Goal: Transaction & Acquisition: Book appointment/travel/reservation

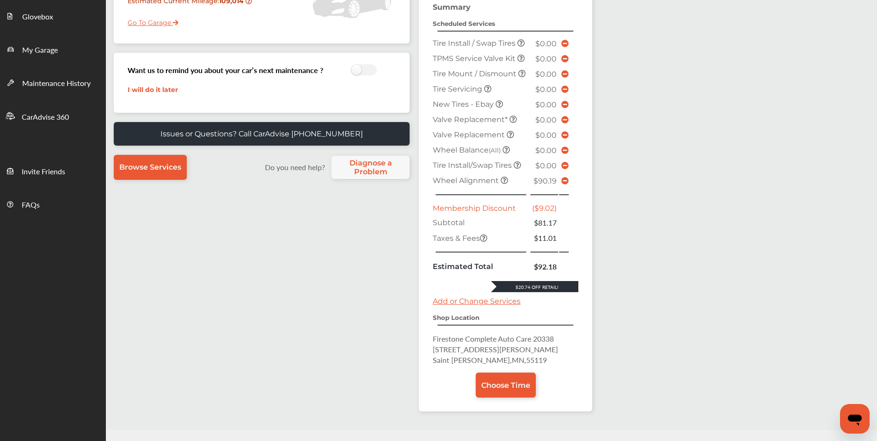
scroll to position [175, 0]
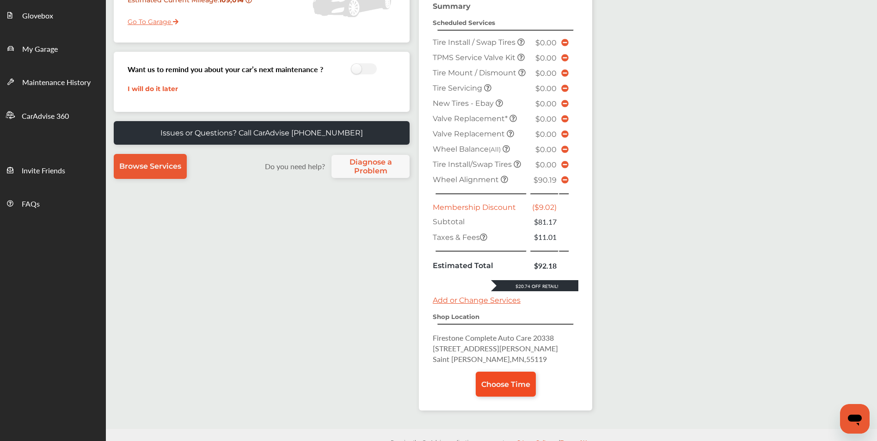
click at [504, 382] on span "Choose Time" at bounding box center [506, 384] width 49 height 9
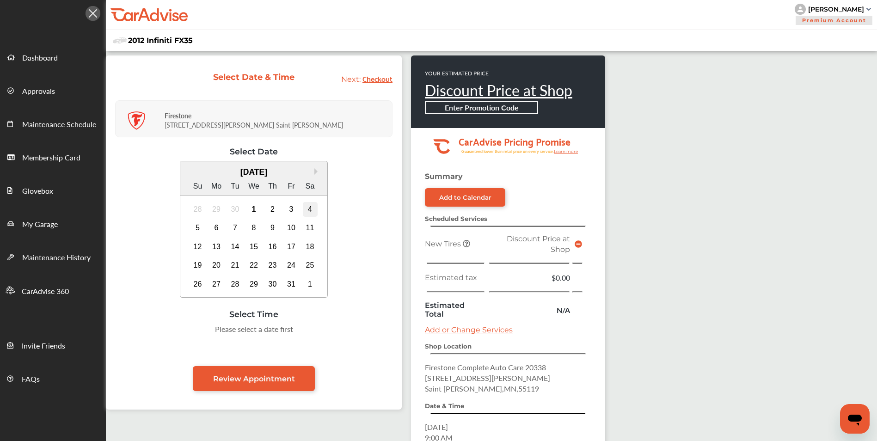
click at [310, 212] on div "4" at bounding box center [310, 209] width 15 height 15
click at [205, 333] on div "9:00 AM" at bounding box center [206, 332] width 43 height 17
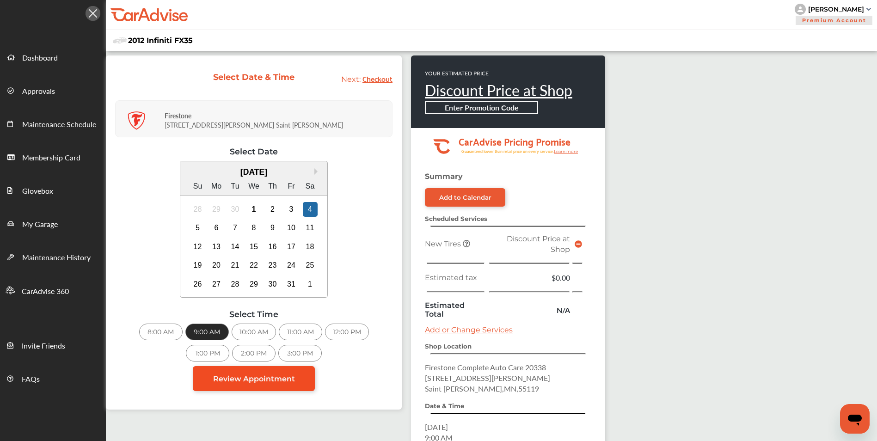
click at [255, 379] on span "Review Appointment" at bounding box center [254, 379] width 82 height 9
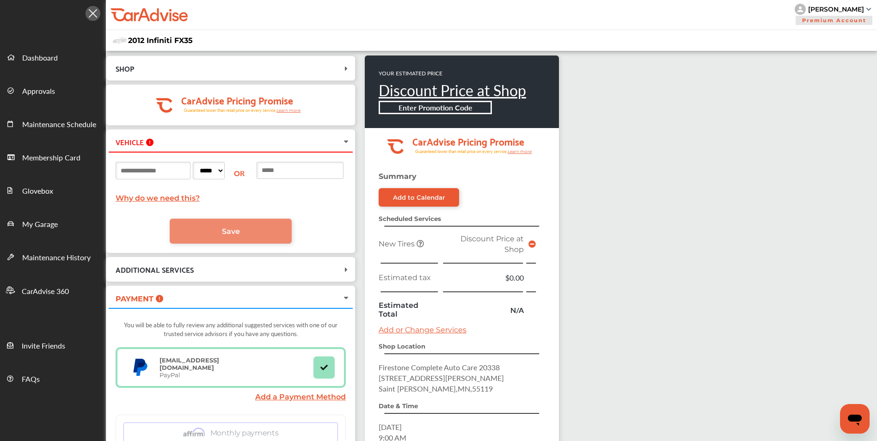
click at [157, 174] on input at bounding box center [153, 171] width 75 height 18
type input "******"
click at [225, 171] on select "***** ** ** ** ** ** ** ** ** ** ** ** ** ** ** ** ** ** ** ** ** ** ** ** ** *…" at bounding box center [209, 171] width 32 height 18
select select "**"
click at [206, 162] on select "***** ** ** ** ** ** ** ** ** ** ** ** ** ** ** ** ** ** ** ** ** ** ** ** ** *…" at bounding box center [209, 171] width 32 height 18
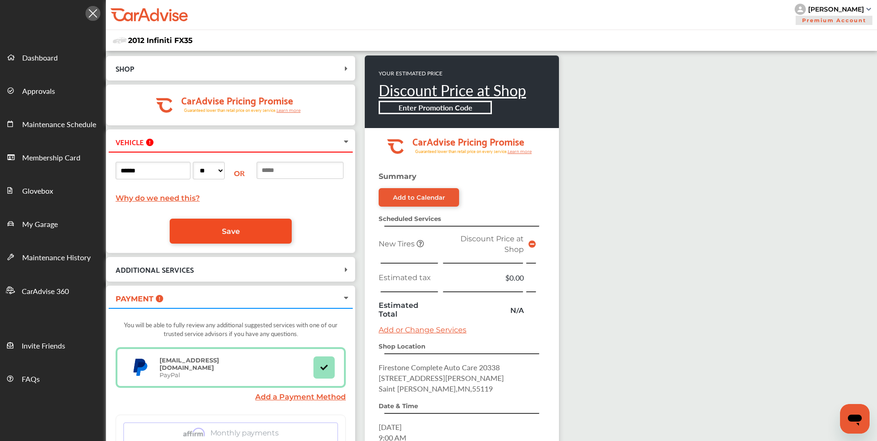
click at [254, 232] on link "Save" at bounding box center [231, 231] width 122 height 25
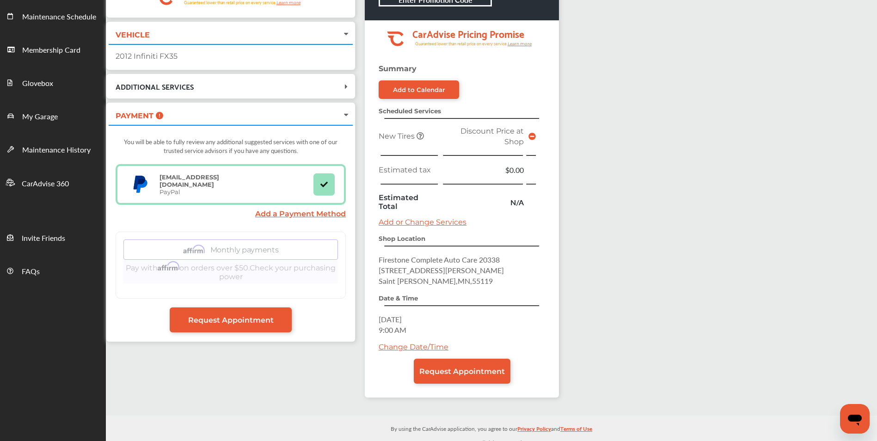
scroll to position [116, 0]
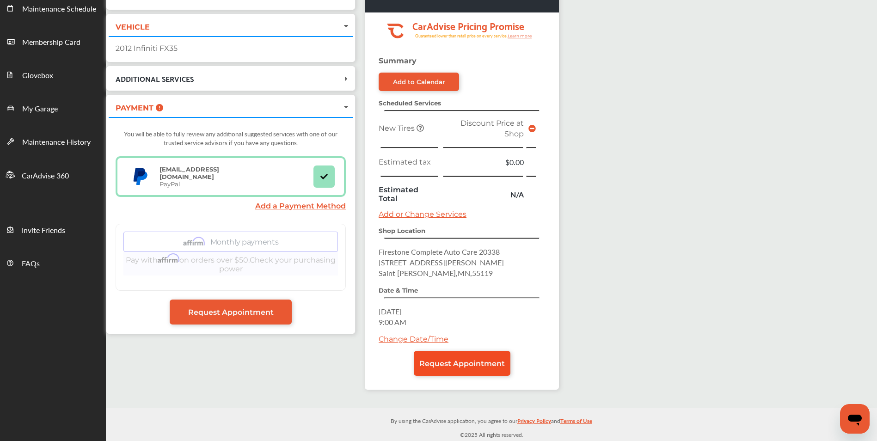
click at [444, 362] on span "Request Appointment" at bounding box center [463, 363] width 86 height 9
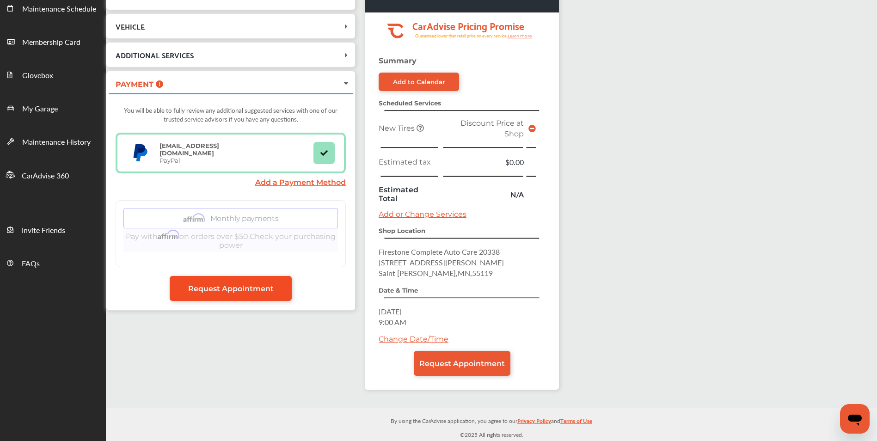
click at [272, 285] on span "Request Appointment" at bounding box center [231, 288] width 86 height 9
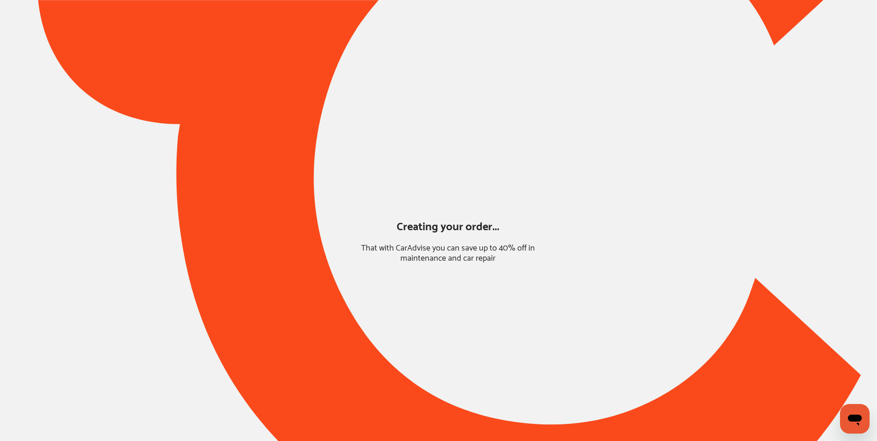
scroll to position [0, 0]
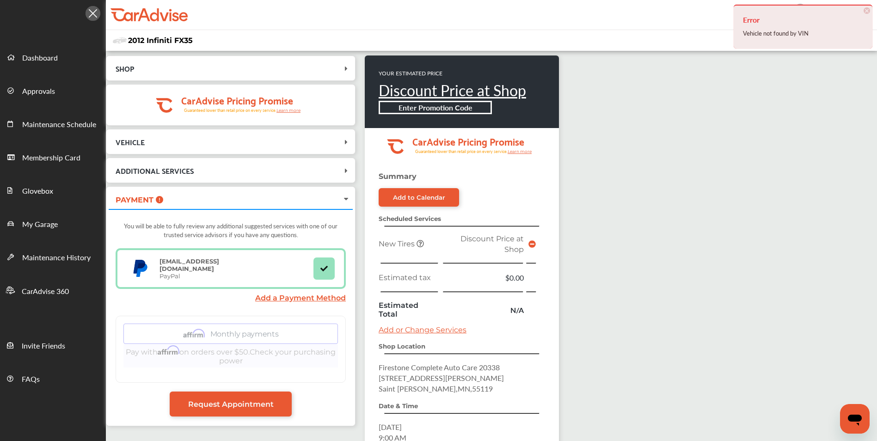
click at [290, 298] on link "Add a Payment Method" at bounding box center [300, 298] width 91 height 9
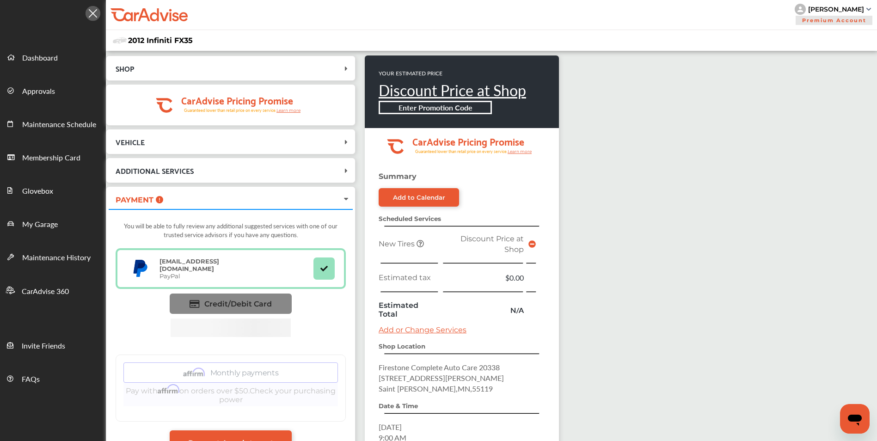
click at [276, 299] on link "Credit/Debit Card" at bounding box center [231, 304] width 122 height 20
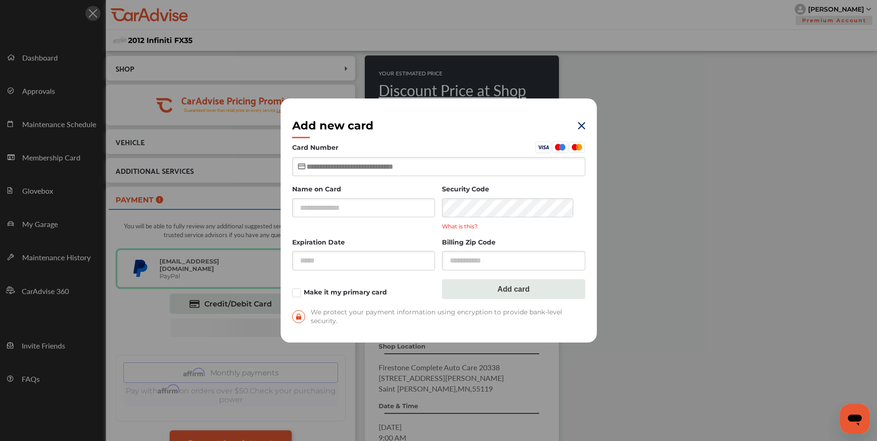
click at [327, 167] on input "text" at bounding box center [438, 166] width 293 height 19
click at [618, 177] on div "Add new card Card Number Name on Card Security Code What is this? Expiration Da…" at bounding box center [438, 220] width 877 height 441
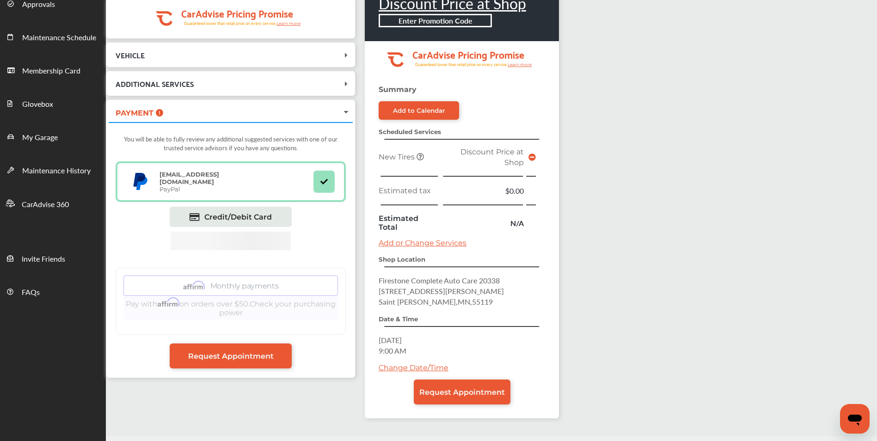
scroll to position [110, 0]
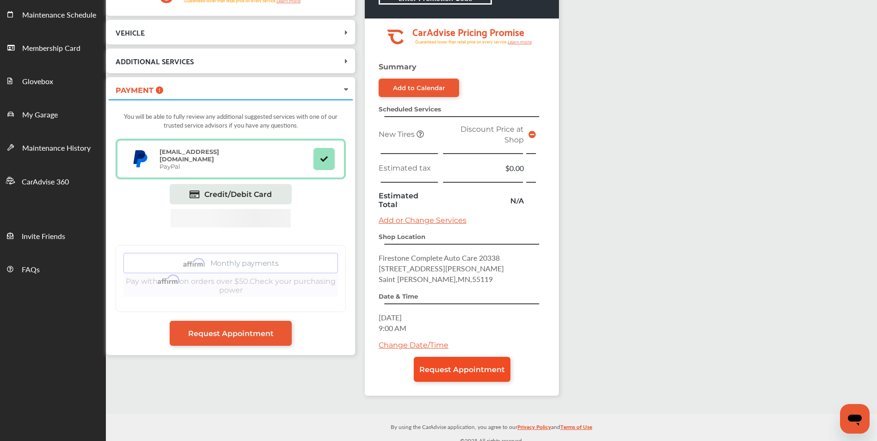
click at [451, 366] on span "Request Appointment" at bounding box center [463, 369] width 86 height 9
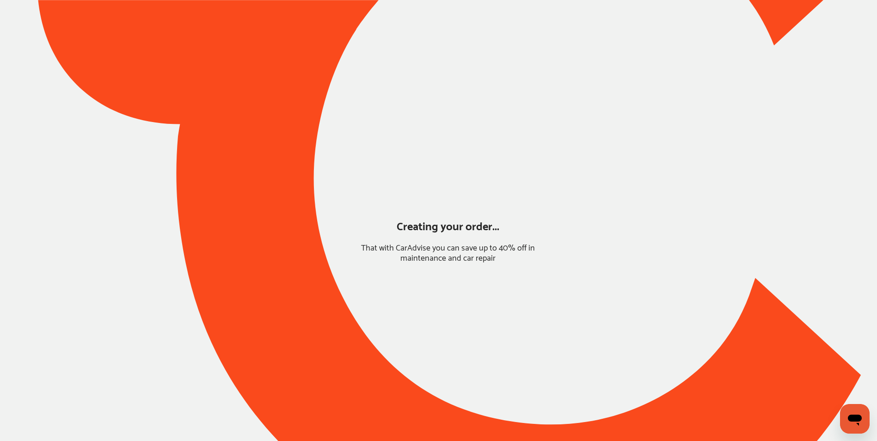
scroll to position [0, 0]
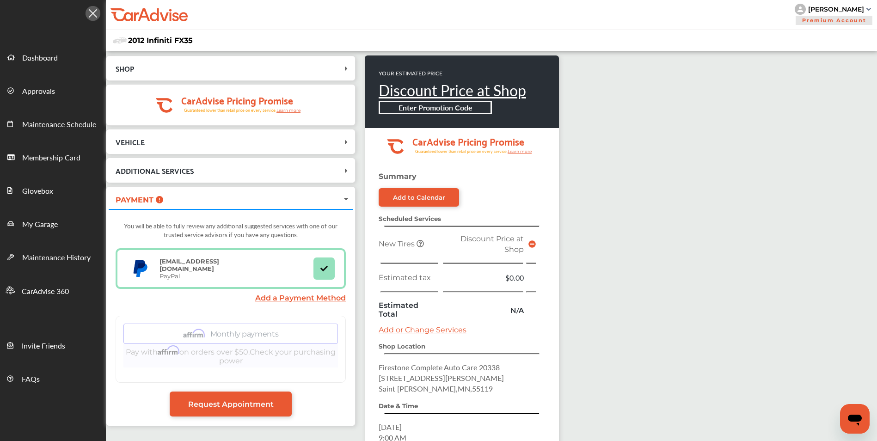
click at [345, 67] on icon at bounding box center [346, 68] width 9 height 7
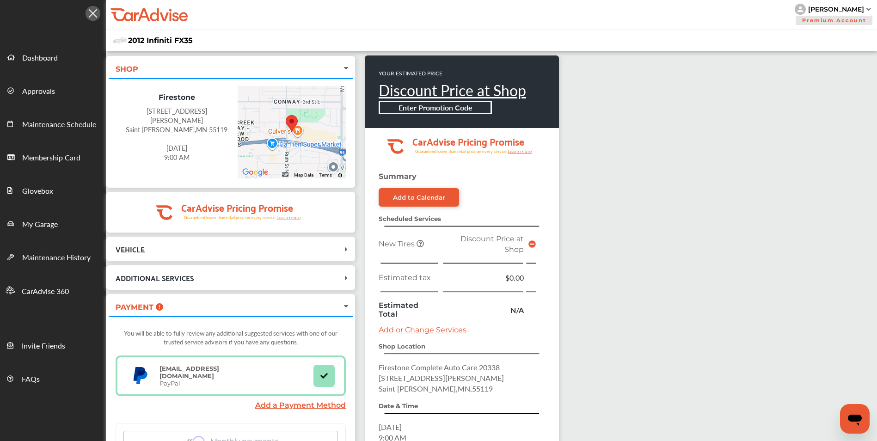
click at [200, 108] on div "[STREET_ADDRESS][PERSON_NAME]" at bounding box center [177, 115] width 108 height 19
click at [192, 104] on div "2041 Old Hudson Rd Saint Paul , MN 55119 Saturday, Oct 4, 2025 9:00 AM" at bounding box center [177, 132] width 108 height 60
click at [577, 172] on div "YOUR ESTIMATED PRICE Discount Price at Shop Enter Promotion Code .cls-1 { clip-…" at bounding box center [488, 285] width 246 height 459
click at [345, 250] on icon at bounding box center [346, 249] width 9 height 7
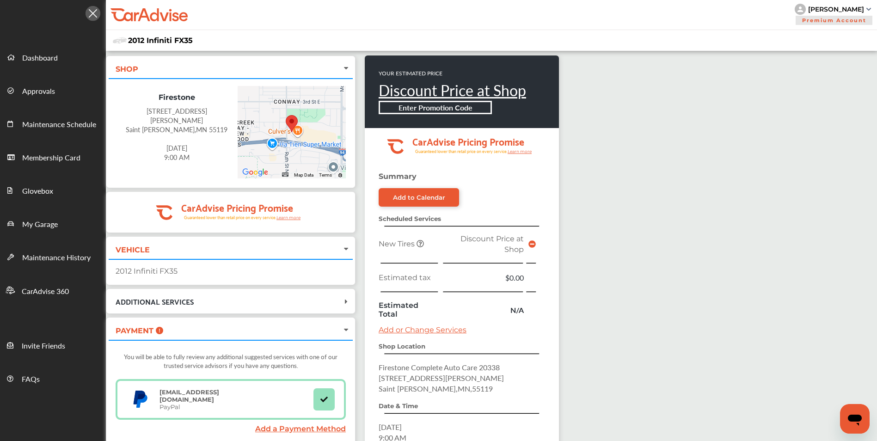
click at [195, 275] on div "2012 Infiniti FX35" at bounding box center [231, 271] width 244 height 24
click at [170, 271] on div "2012 Infiniti FX35" at bounding box center [231, 271] width 230 height 9
click at [767, 195] on div "SHOP Firestone 2041 Old Hudson Rd Saint Paul , MN 55119 Saturday, Oct 4, 2025 9…" at bounding box center [492, 308] width 772 height 514
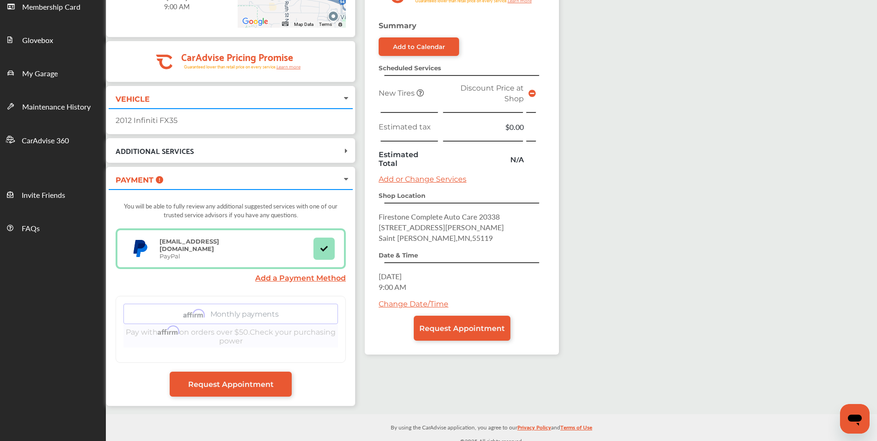
scroll to position [157, 0]
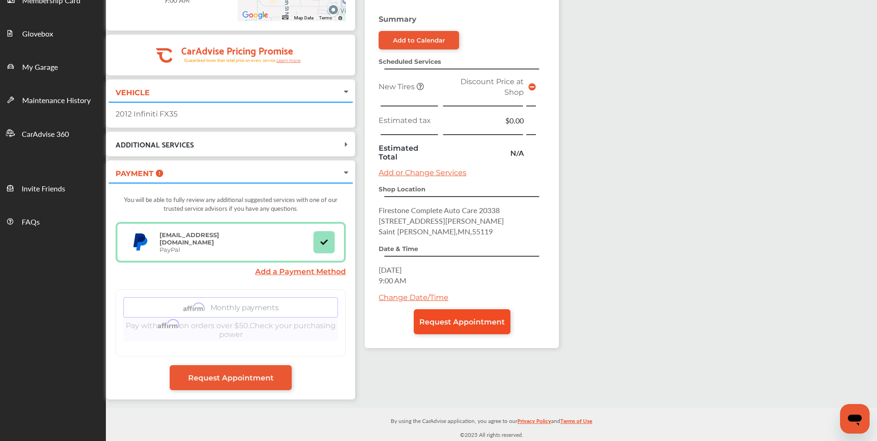
click at [434, 318] on span "Request Appointment" at bounding box center [463, 322] width 86 height 9
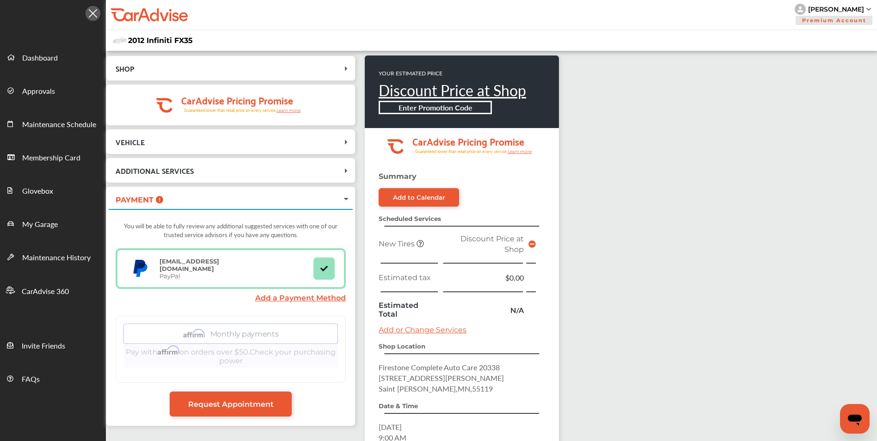
click at [342, 142] on icon at bounding box center [346, 141] width 9 height 7
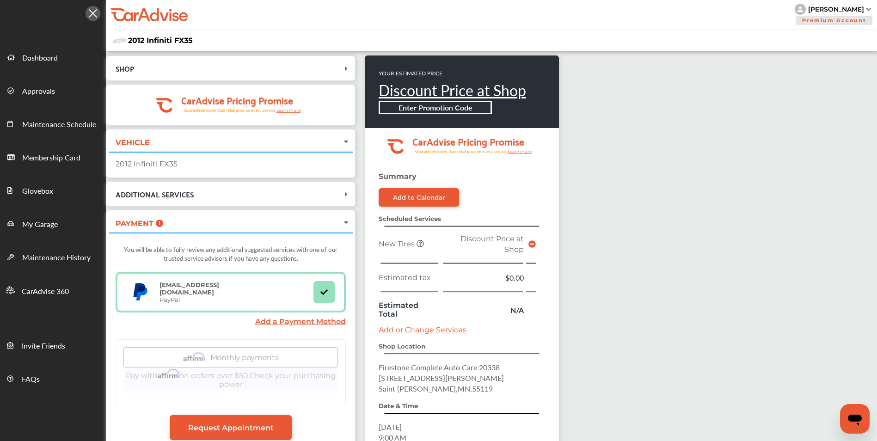
click at [175, 165] on div "2012 Infiniti FX35" at bounding box center [231, 164] width 230 height 9
click at [346, 68] on icon at bounding box center [346, 68] width 9 height 7
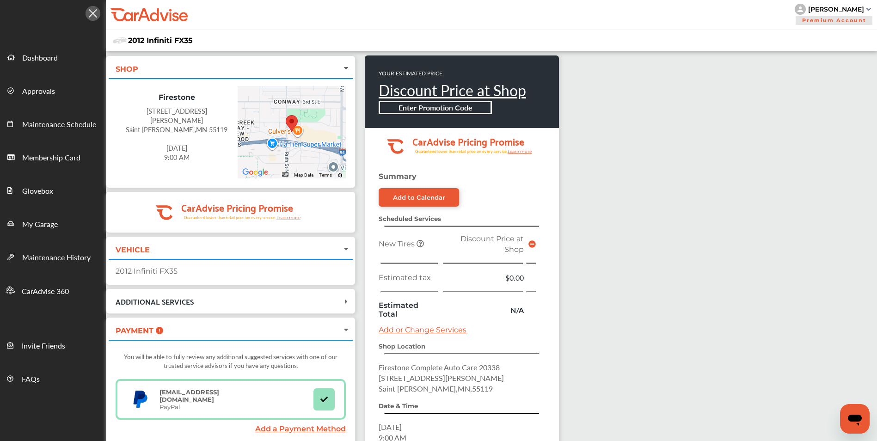
click at [344, 330] on icon at bounding box center [346, 330] width 7 height 9
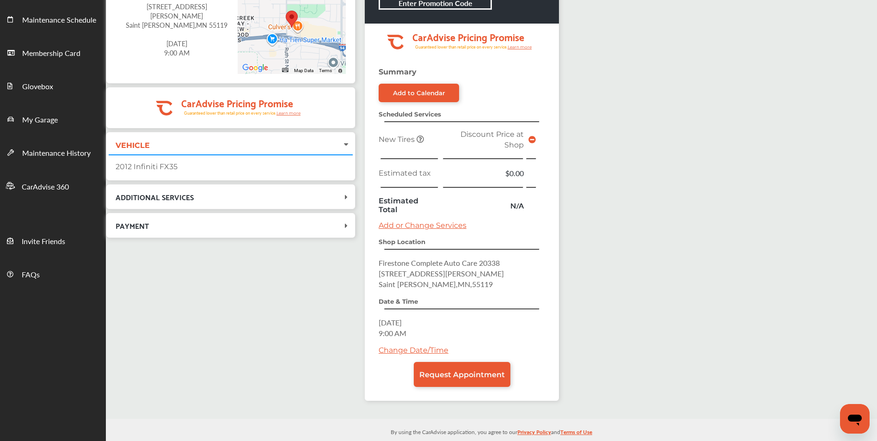
scroll to position [116, 0]
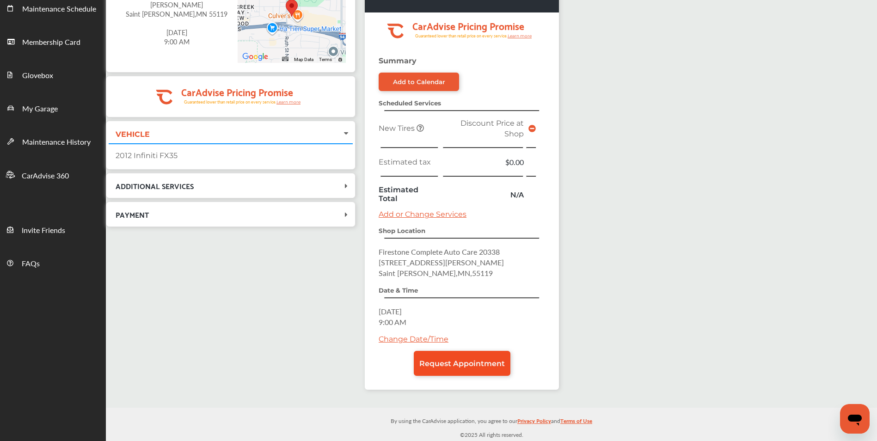
click at [452, 363] on span "Request Appointment" at bounding box center [463, 363] width 86 height 9
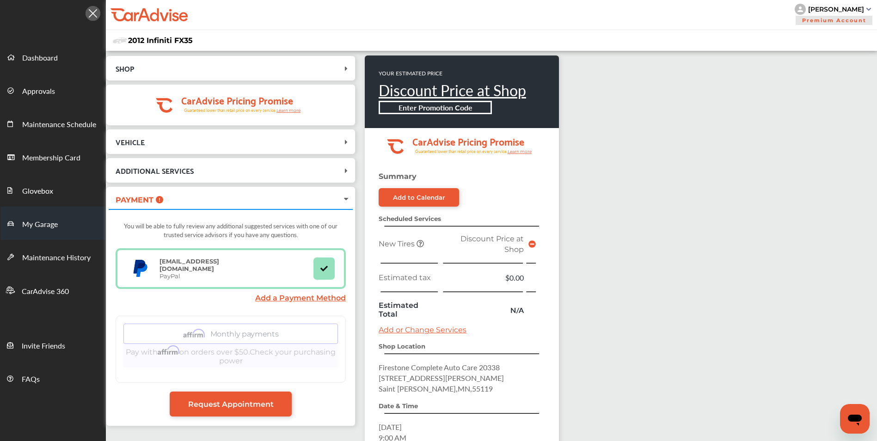
click at [39, 223] on span "My Garage" at bounding box center [40, 225] width 36 height 12
click at [345, 141] on icon at bounding box center [346, 141] width 9 height 7
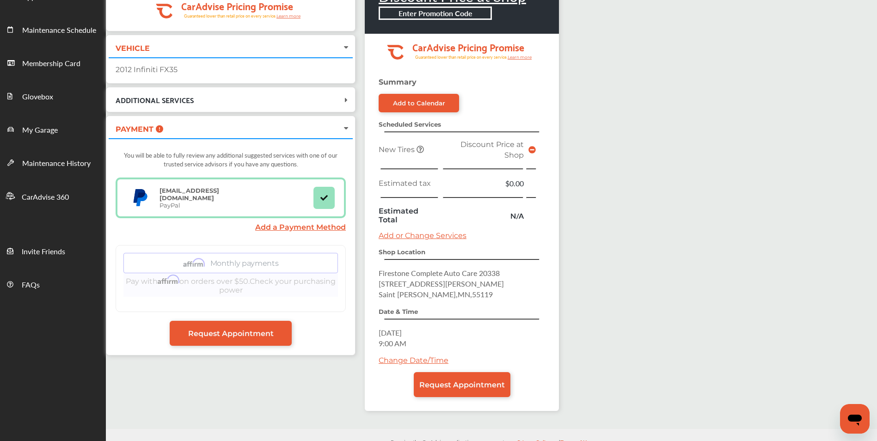
scroll to position [95, 0]
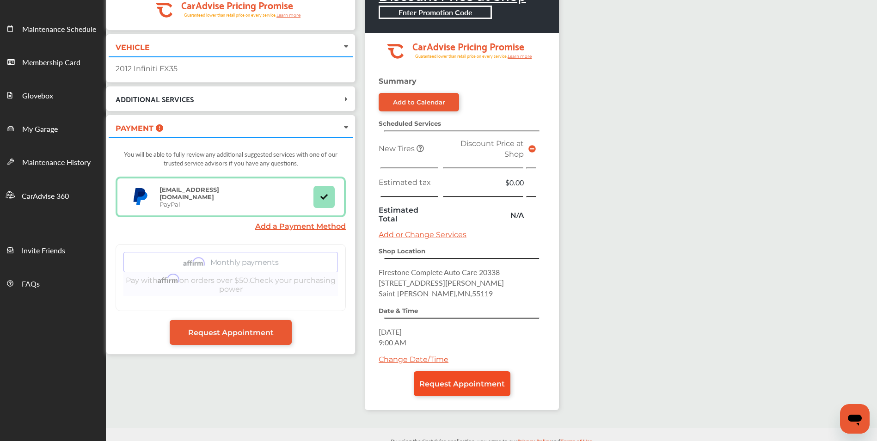
click at [468, 380] on span "Request Appointment" at bounding box center [463, 384] width 86 height 9
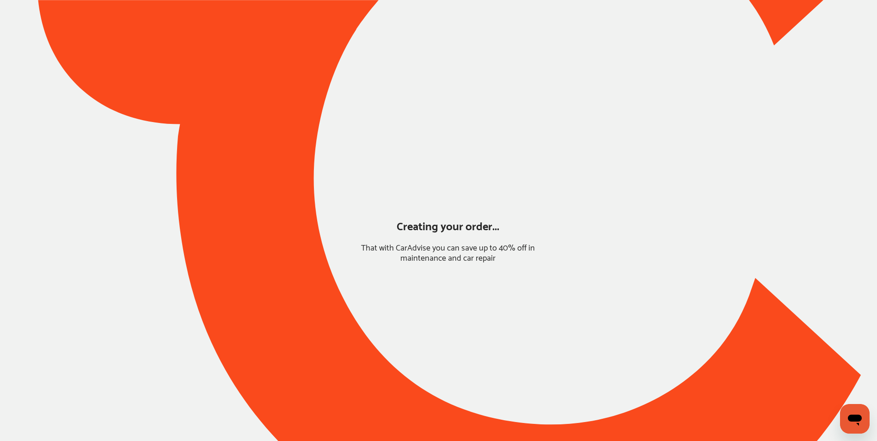
scroll to position [0, 0]
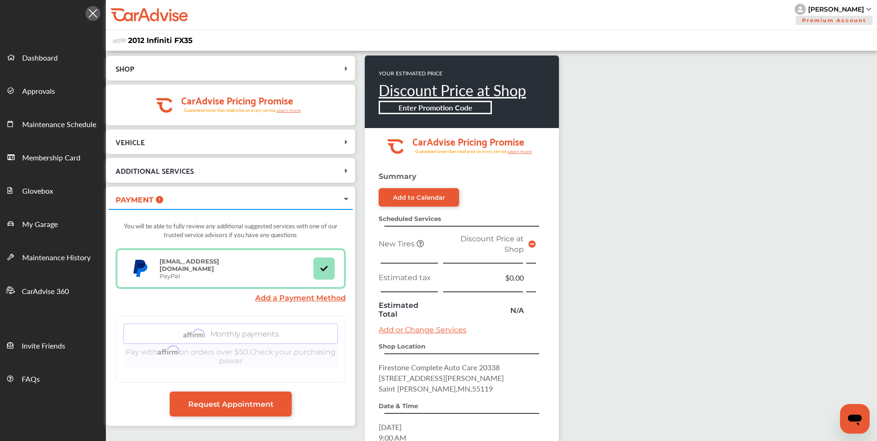
click at [344, 141] on icon at bounding box center [346, 141] width 9 height 7
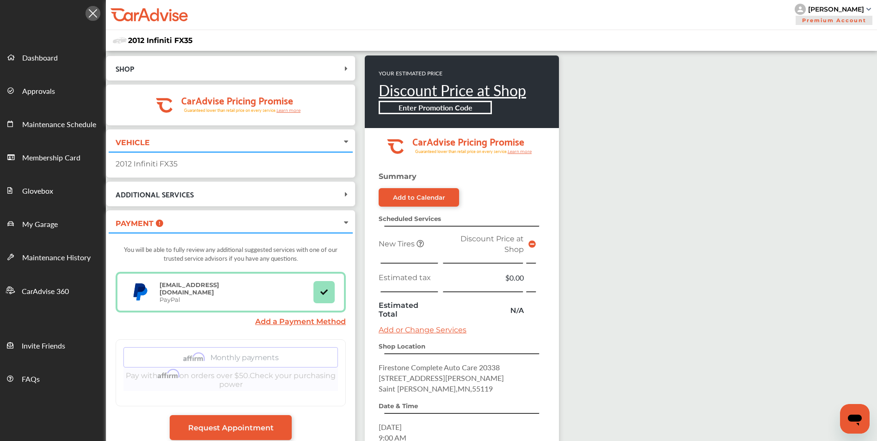
click at [346, 68] on icon at bounding box center [346, 68] width 9 height 7
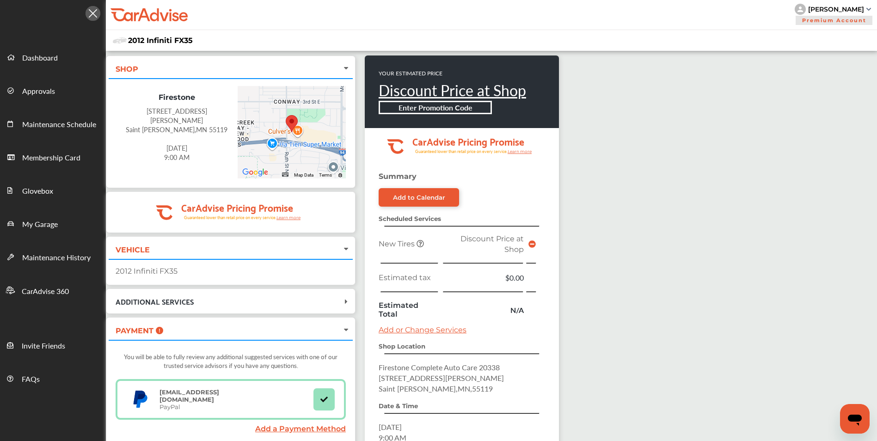
click at [185, 114] on div "[STREET_ADDRESS][PERSON_NAME]" at bounding box center [177, 115] width 108 height 19
click at [345, 300] on icon at bounding box center [346, 301] width 9 height 7
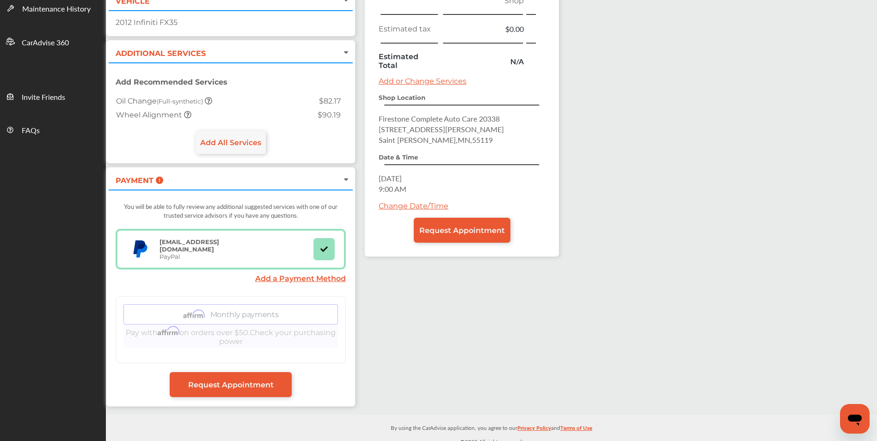
scroll to position [255, 0]
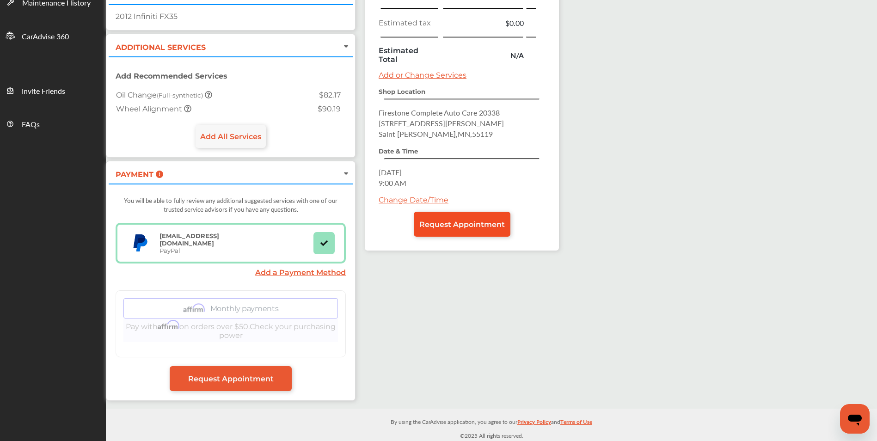
click at [467, 222] on span "Request Appointment" at bounding box center [463, 224] width 86 height 9
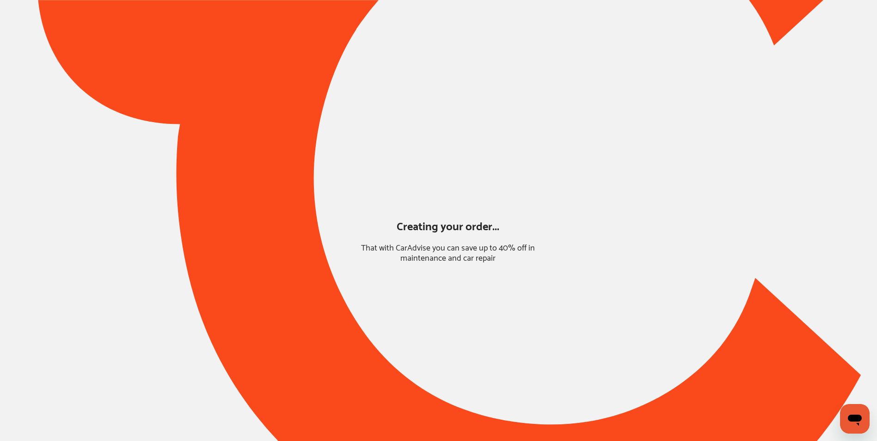
scroll to position [0, 0]
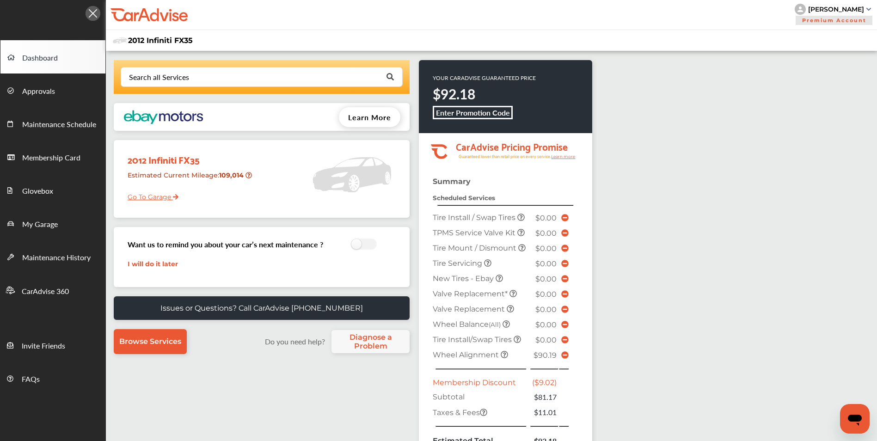
click at [164, 196] on link "Go To Garage" at bounding box center [150, 195] width 58 height 18
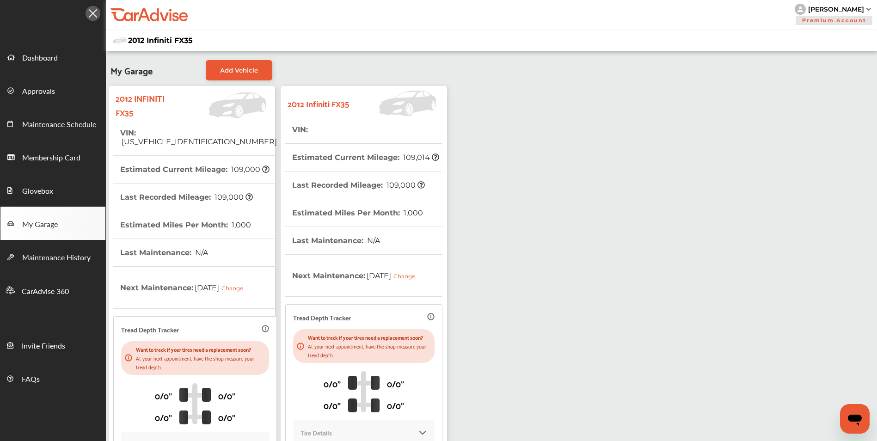
click at [316, 132] on tr "VIN :" at bounding box center [363, 130] width 157 height 28
click at [321, 132] on tr "VIN :" at bounding box center [363, 130] width 157 height 28
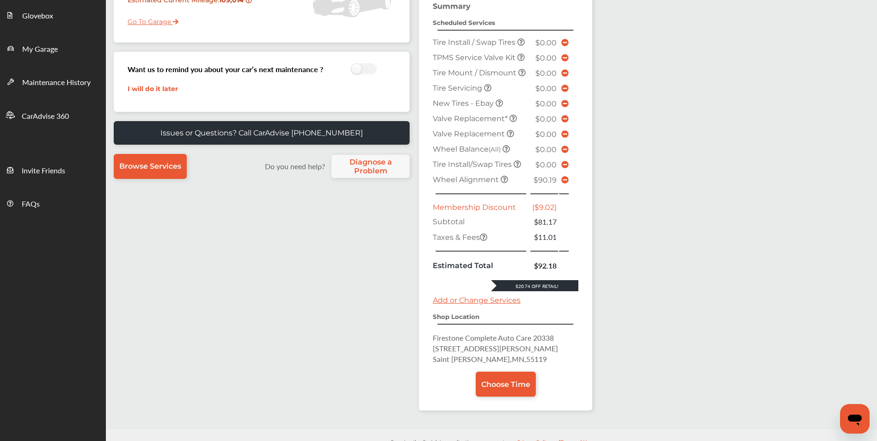
scroll to position [197, 0]
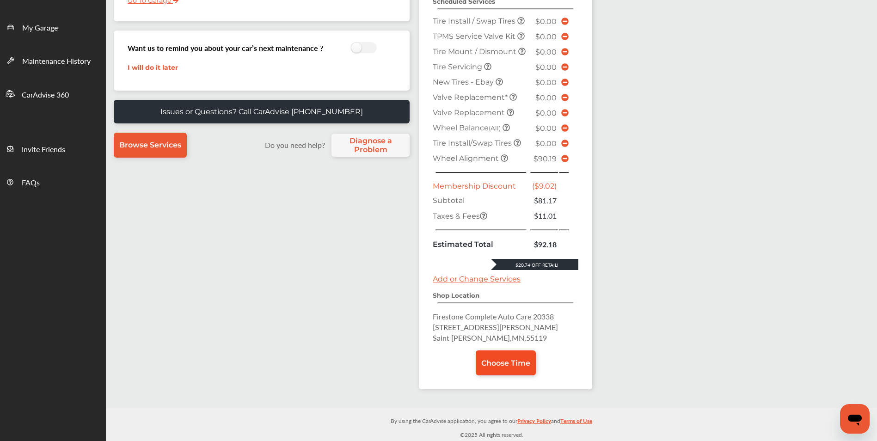
click at [505, 362] on span "Choose Time" at bounding box center [506, 363] width 49 height 9
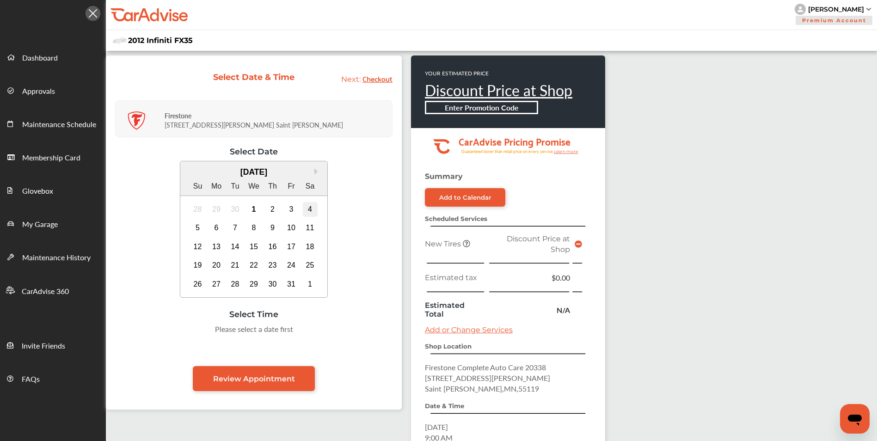
click at [311, 209] on div "4" at bounding box center [310, 209] width 15 height 15
click at [197, 328] on div "9:00 AM" at bounding box center [206, 332] width 43 height 17
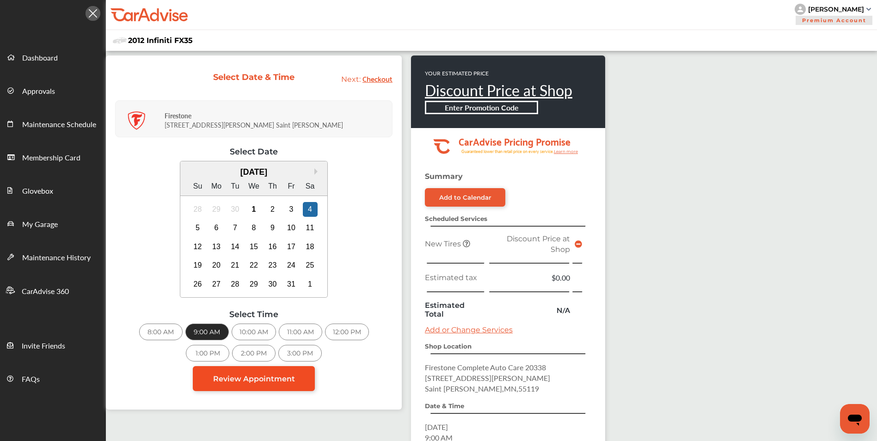
click at [270, 381] on span "Review Appointment" at bounding box center [254, 379] width 82 height 9
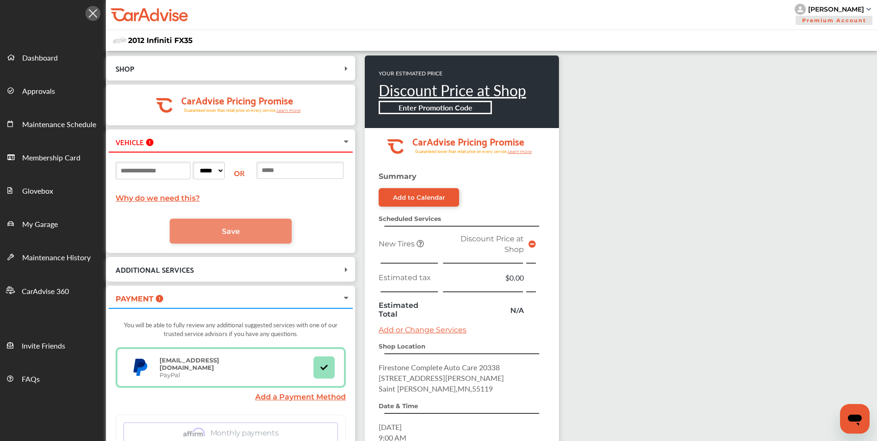
click at [175, 173] on input at bounding box center [153, 171] width 75 height 18
type input "******"
click at [225, 169] on select "***** ** ** ** ** ** ** ** ** ** ** ** ** ** ** ** ** ** ** ** ** ** ** ** ** *…" at bounding box center [209, 171] width 32 height 18
select select "**"
click at [206, 162] on select "***** ** ** ** ** ** ** ** ** ** ** ** ** ** ** ** ** ** ** ** ** ** ** ** ** *…" at bounding box center [209, 171] width 32 height 18
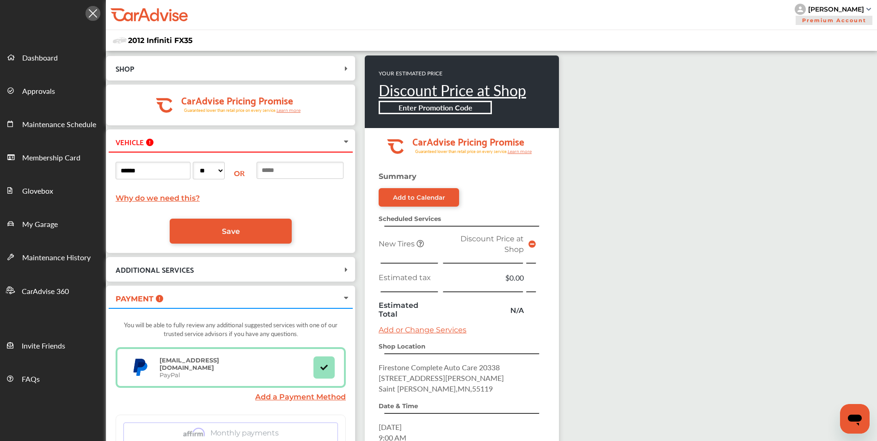
click at [298, 167] on input at bounding box center [300, 170] width 87 height 17
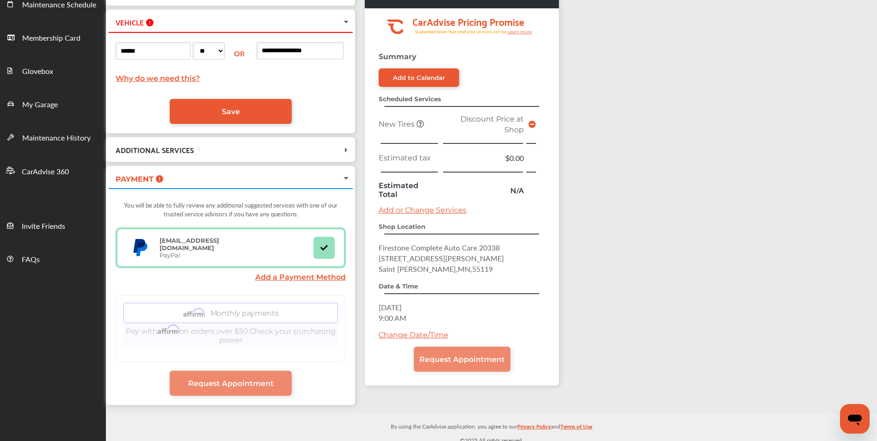
scroll to position [126, 0]
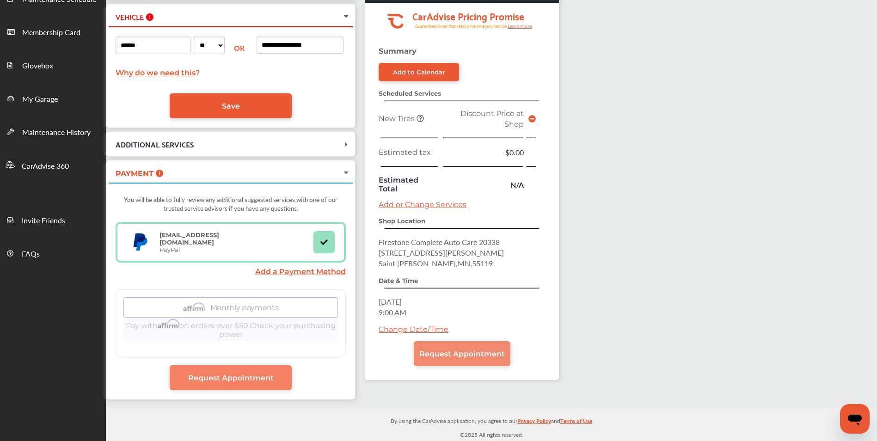
type input "**********"
click at [253, 379] on span "Request Appointment" at bounding box center [231, 378] width 86 height 9
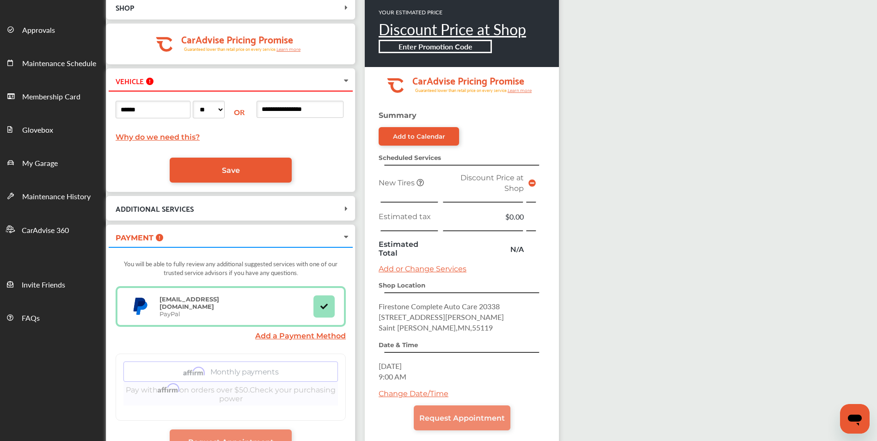
scroll to position [60, 0]
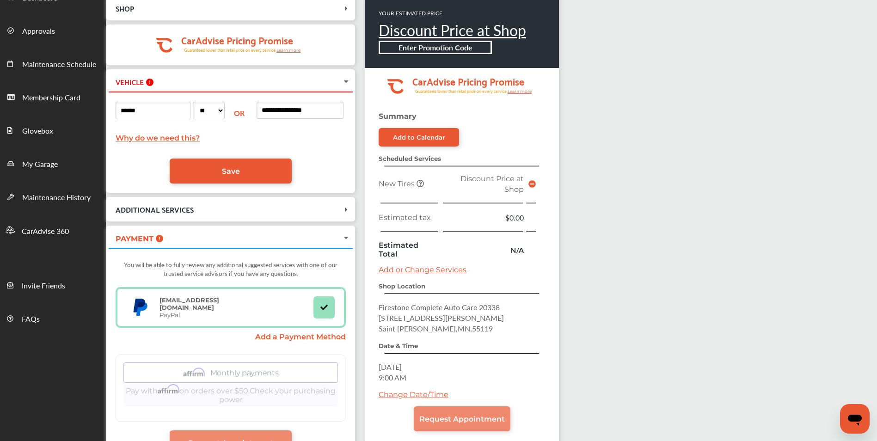
click at [350, 81] on icon at bounding box center [346, 81] width 7 height 9
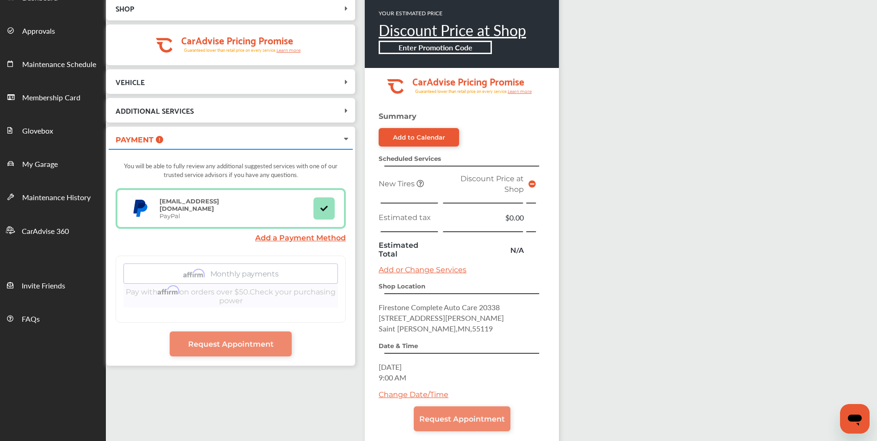
click at [342, 80] on icon at bounding box center [346, 81] width 9 height 7
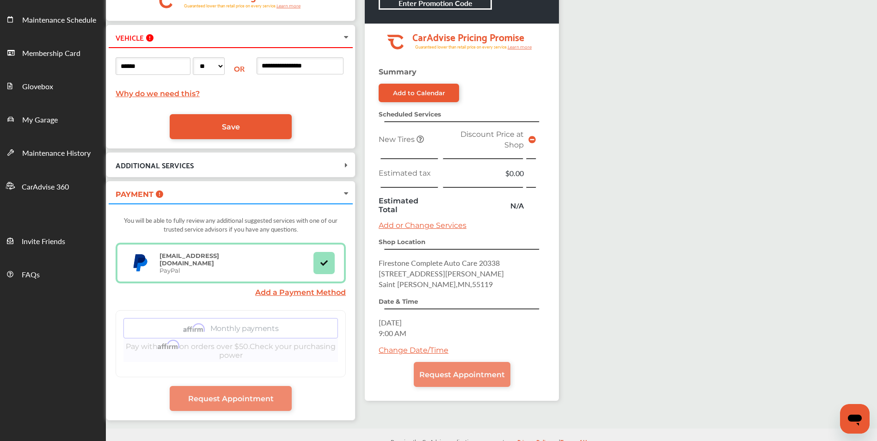
scroll to position [126, 0]
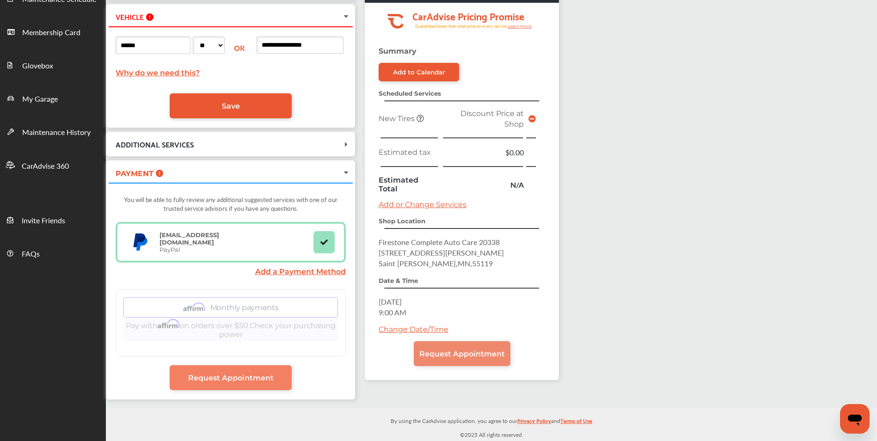
click at [251, 384] on link "Request Appointment" at bounding box center [231, 377] width 122 height 25
click at [251, 381] on span "Request Appointment" at bounding box center [231, 378] width 86 height 9
click at [453, 350] on span "Request Appointment" at bounding box center [463, 354] width 86 height 9
click at [338, 276] on link "Add a Payment Method" at bounding box center [300, 271] width 91 height 9
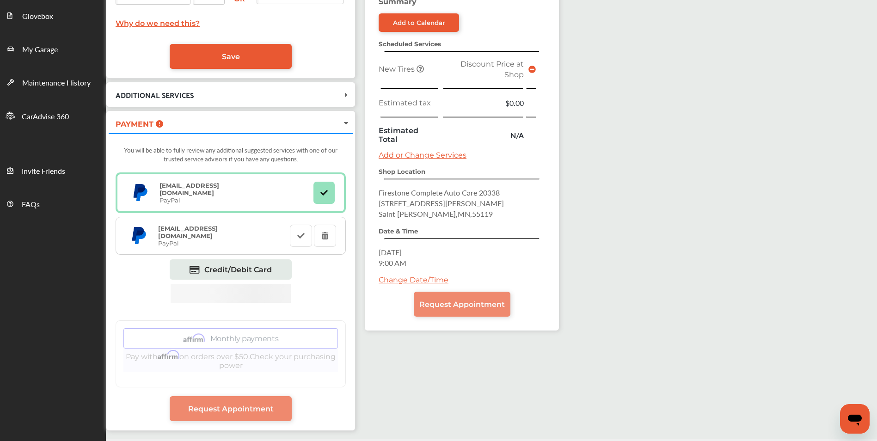
scroll to position [207, 0]
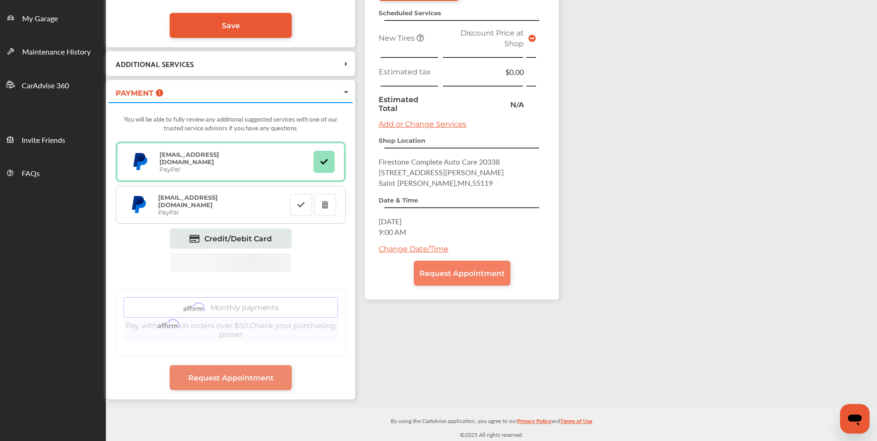
click at [475, 271] on span "Request Appointment" at bounding box center [463, 273] width 86 height 9
click at [233, 385] on link "Request Appointment" at bounding box center [231, 377] width 122 height 25
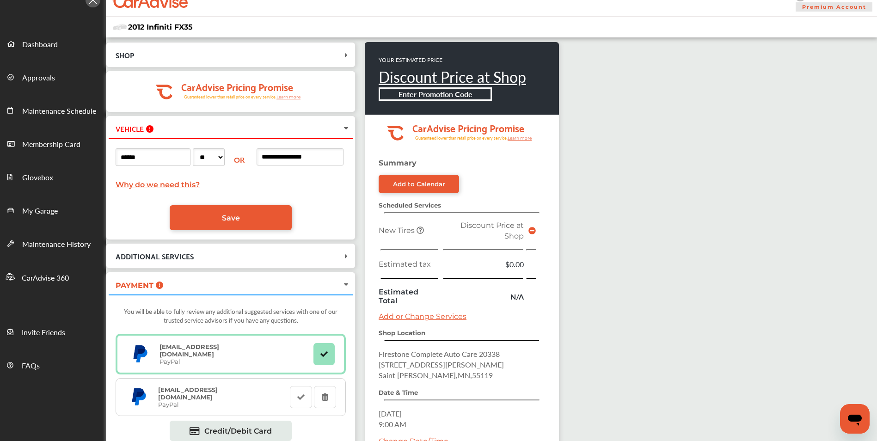
scroll to position [8, 0]
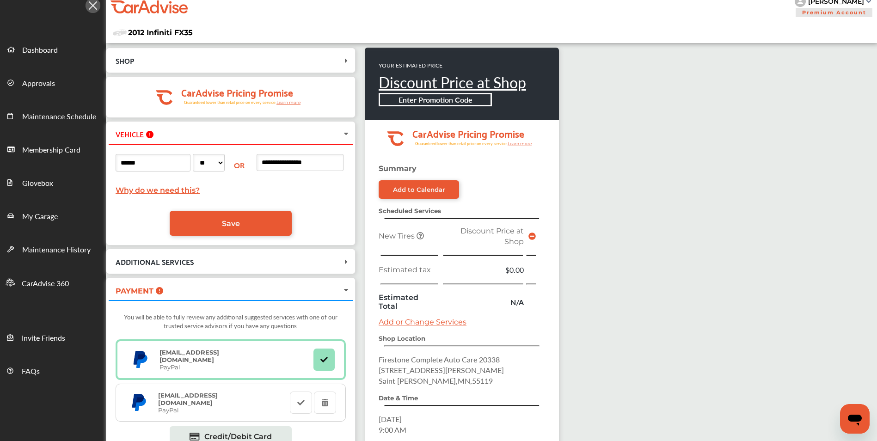
click at [816, 2] on div "[PERSON_NAME]" at bounding box center [837, 1] width 56 height 8
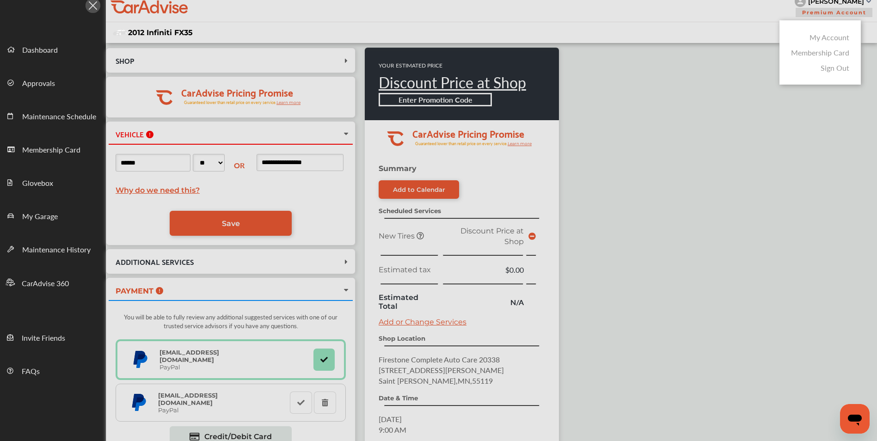
click at [826, 39] on link "My Account" at bounding box center [830, 37] width 40 height 11
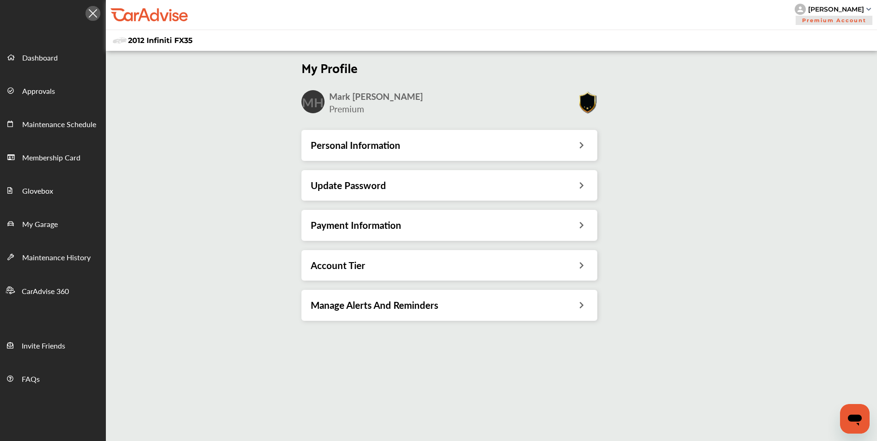
click at [395, 229] on h3 "Payment Information" at bounding box center [356, 225] width 91 height 12
click at [45, 223] on span "My Garage" at bounding box center [40, 225] width 36 height 12
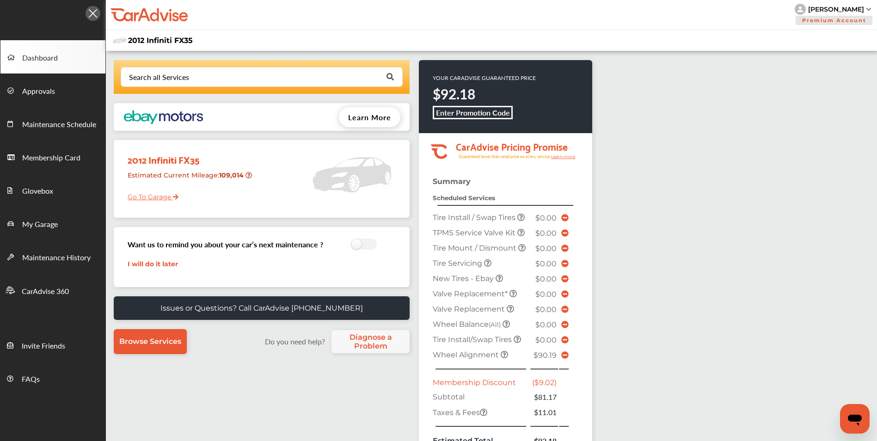
click at [159, 196] on link "Go To Garage" at bounding box center [150, 195] width 58 height 18
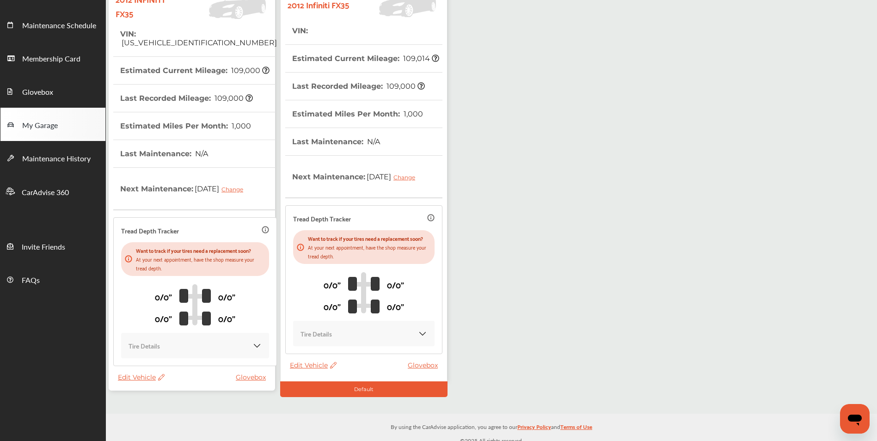
scroll to position [105, 0]
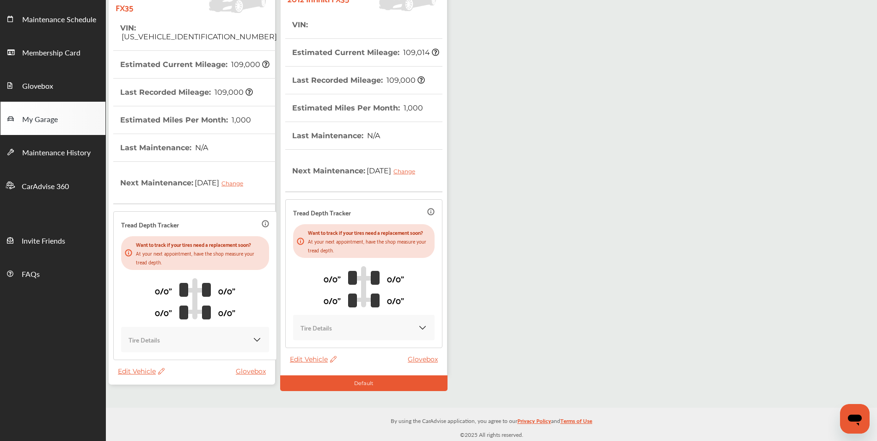
click at [383, 391] on div "Default" at bounding box center [363, 384] width 167 height 16
click at [382, 391] on div "Default" at bounding box center [363, 384] width 167 height 16
click at [66, 20] on span "Maintenance Schedule" at bounding box center [59, 20] width 74 height 12
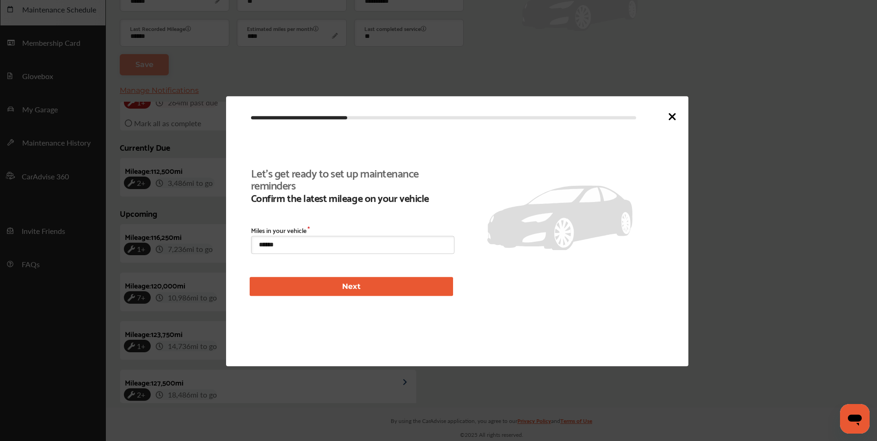
scroll to position [214, 0]
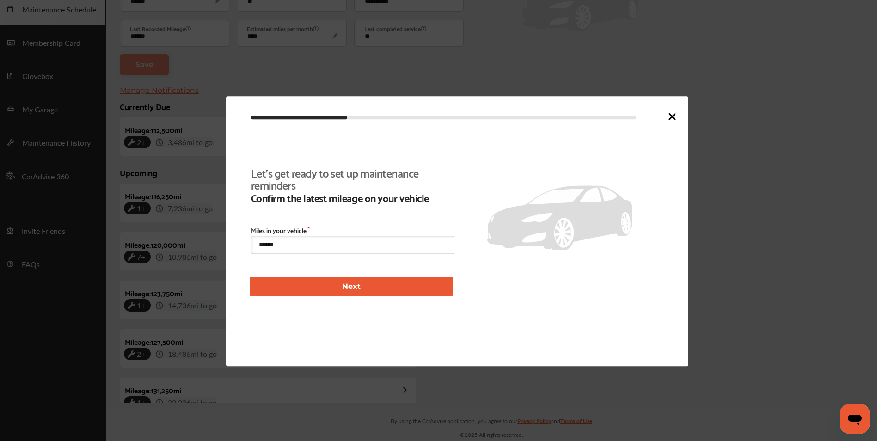
click at [673, 113] on icon at bounding box center [672, 116] width 11 height 11
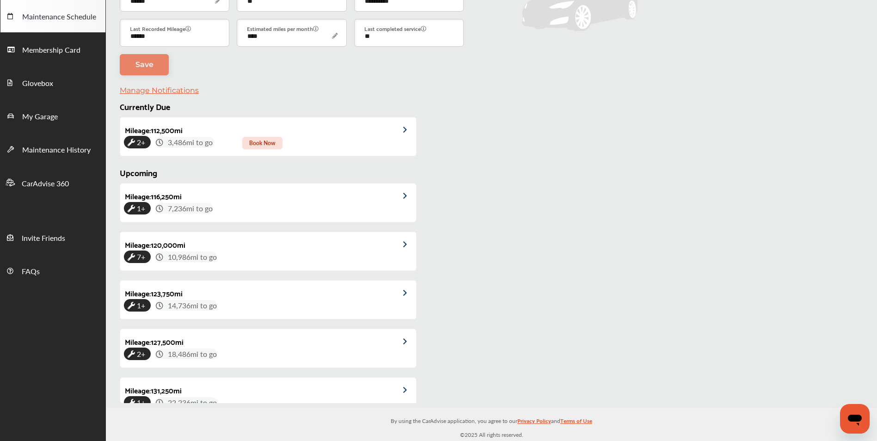
scroll to position [108, 0]
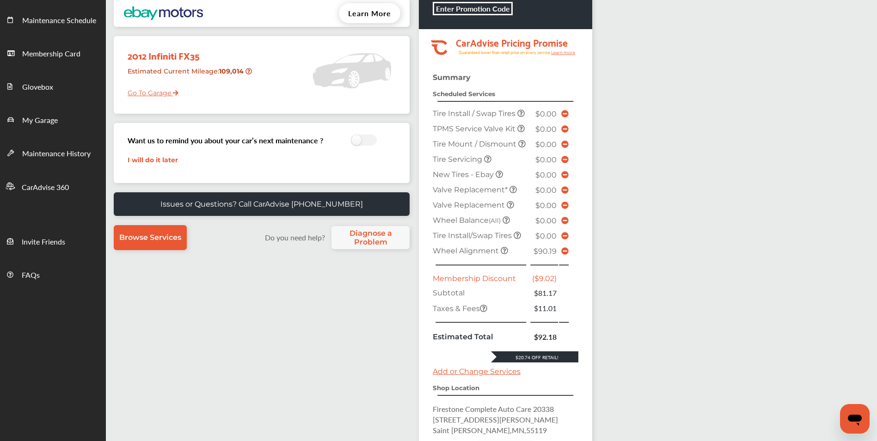
scroll to position [108, 0]
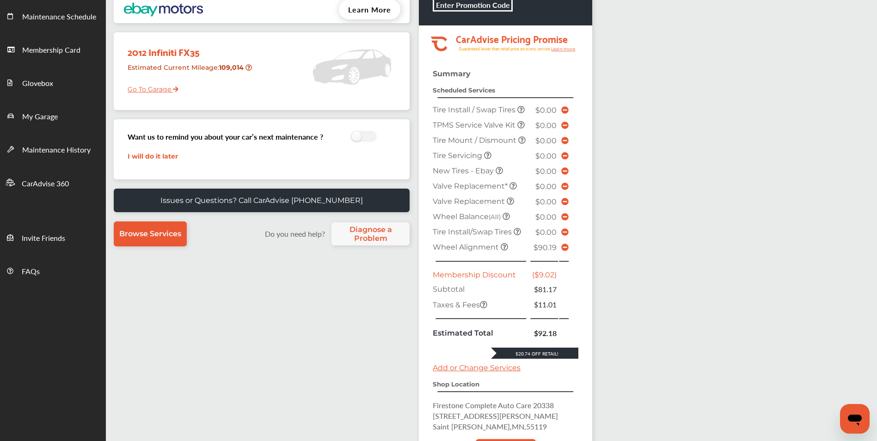
click at [153, 90] on link "Go To Garage" at bounding box center [150, 87] width 58 height 18
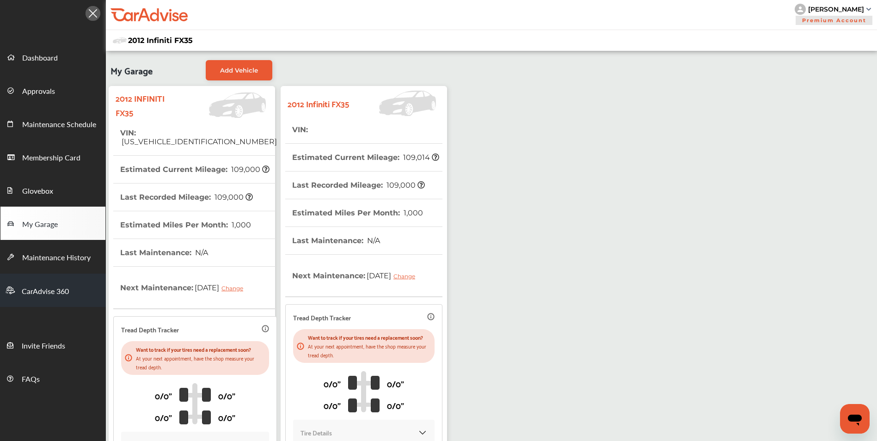
click at [49, 290] on span "CarAdvise 360" at bounding box center [45, 292] width 47 height 12
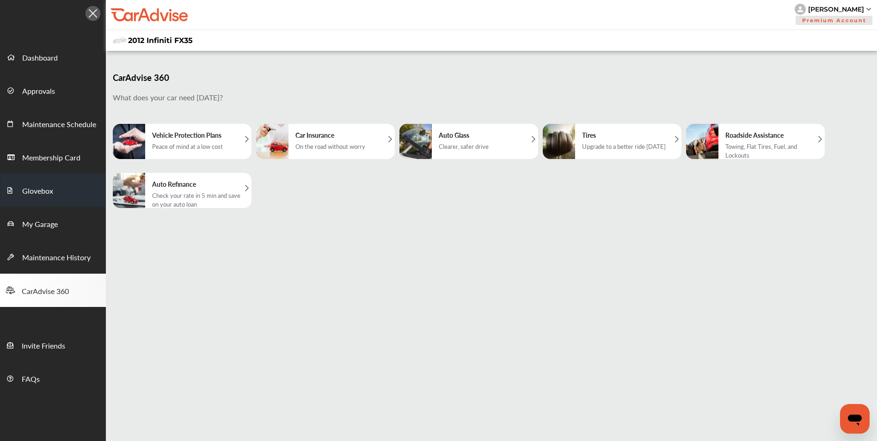
click at [45, 194] on span "Glovebox" at bounding box center [37, 191] width 31 height 12
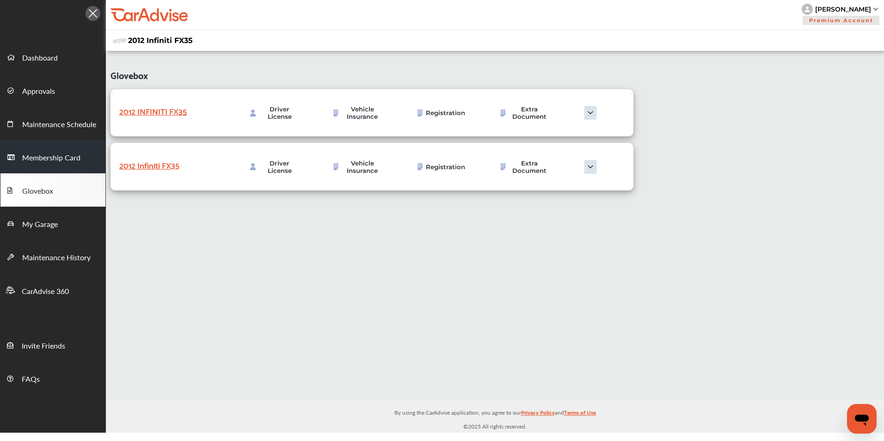
click at [38, 160] on span "Membership Card" at bounding box center [51, 158] width 58 height 12
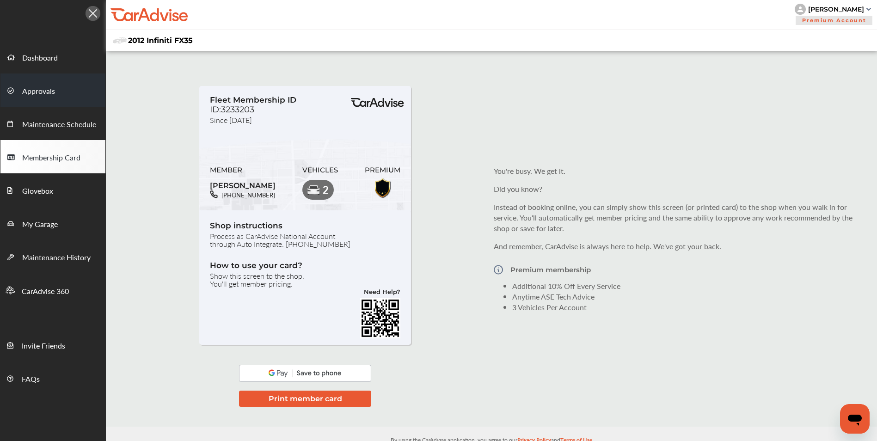
click at [41, 95] on span "Approvals" at bounding box center [38, 92] width 33 height 12
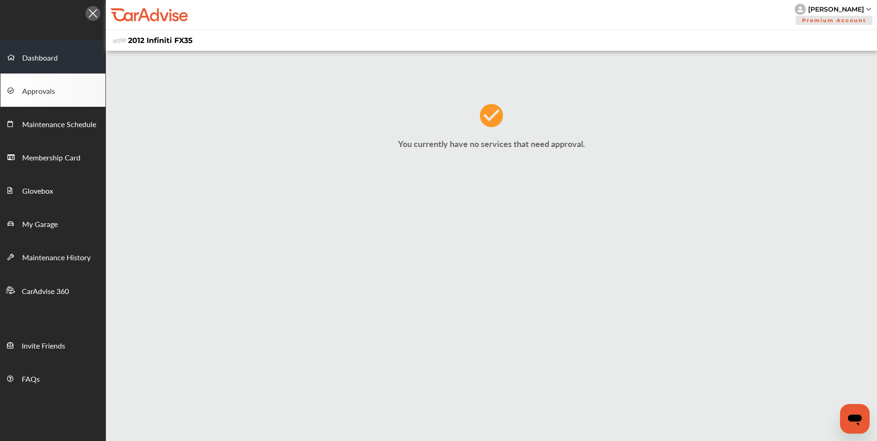
click at [39, 60] on span "Dashboard" at bounding box center [40, 58] width 36 height 12
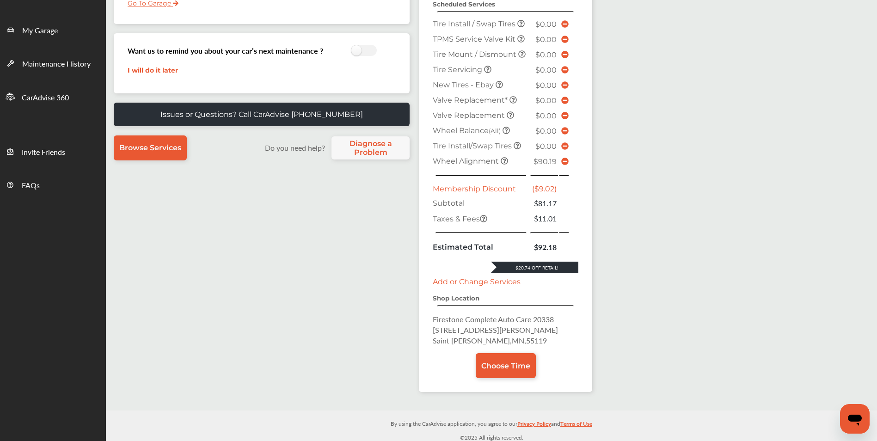
scroll to position [195, 0]
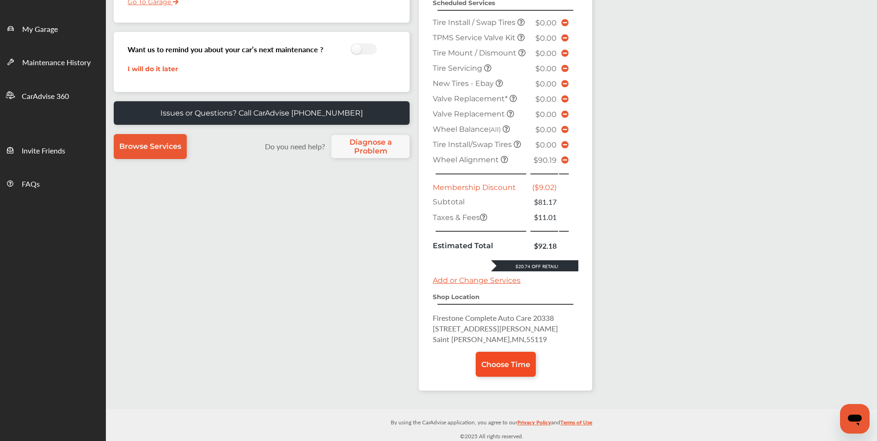
click at [502, 366] on span "Choose Time" at bounding box center [506, 364] width 49 height 9
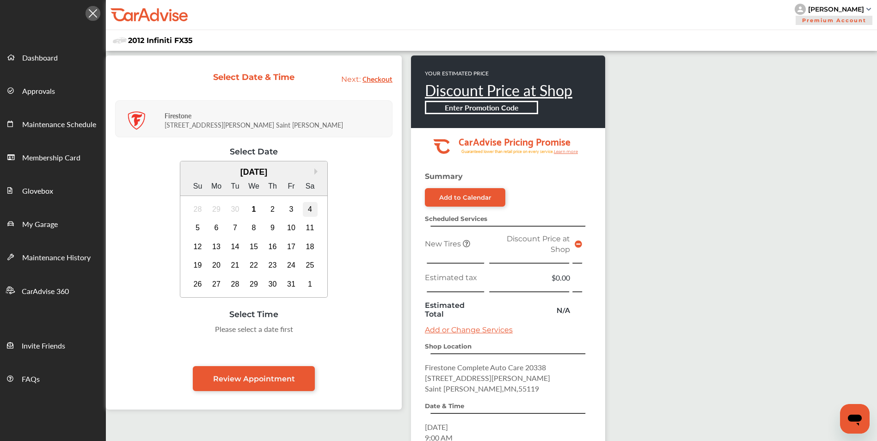
click at [307, 209] on div "4" at bounding box center [310, 209] width 15 height 15
click at [207, 329] on div "9:00 AM" at bounding box center [206, 332] width 43 height 17
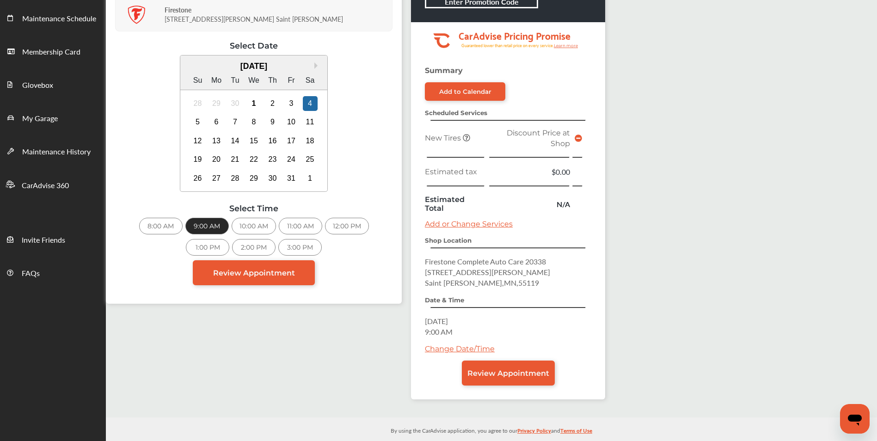
scroll to position [106, 0]
click at [296, 274] on link "Review Appointment" at bounding box center [254, 272] width 122 height 25
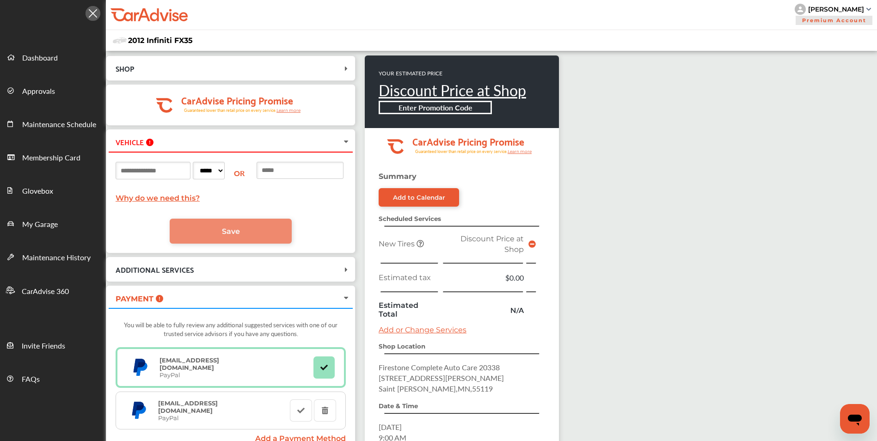
click at [158, 173] on input at bounding box center [153, 171] width 75 height 18
type input "******"
type input "**********"
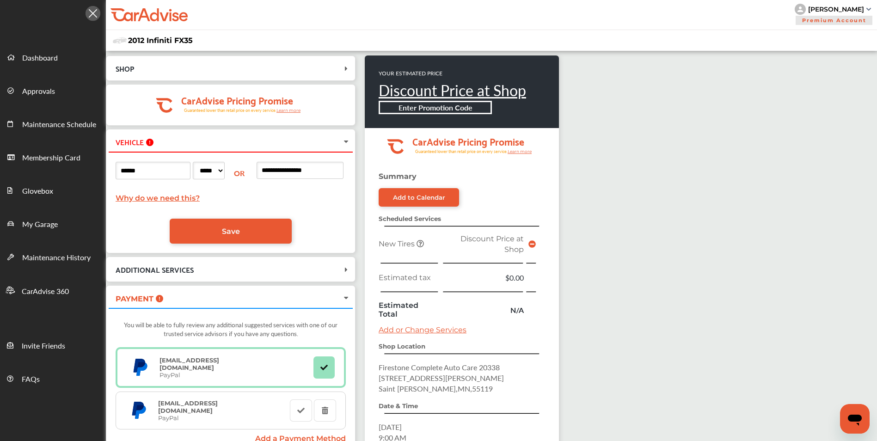
click at [225, 172] on select "***** ** ** ** ** ** ** ** ** ** ** ** ** ** ** ** ** ** ** ** ** ** ** ** ** *…" at bounding box center [209, 171] width 32 height 18
select select "**"
click at [206, 162] on select "***** ** ** ** ** ** ** ** ** ** ** ** ** ** ** ** ** ** ** ** ** ** ** ** ** *…" at bounding box center [209, 171] width 32 height 18
click at [337, 170] on input "**********" at bounding box center [300, 170] width 87 height 17
type input "**********"
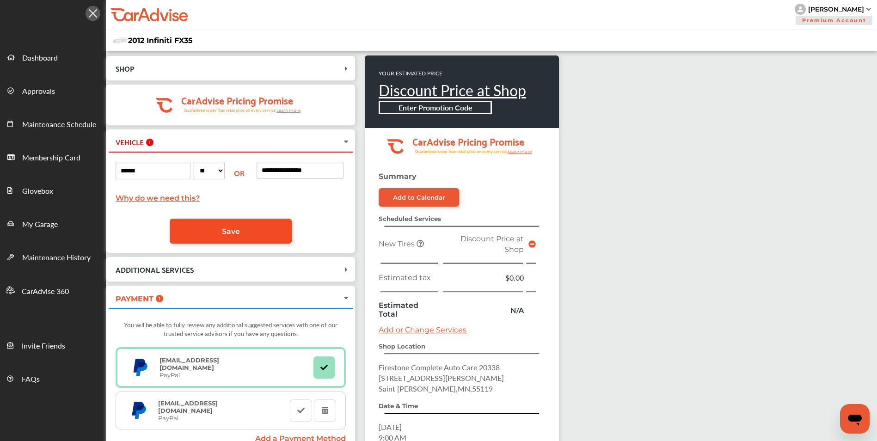
click at [240, 235] on span "Save" at bounding box center [231, 231] width 18 height 9
select select
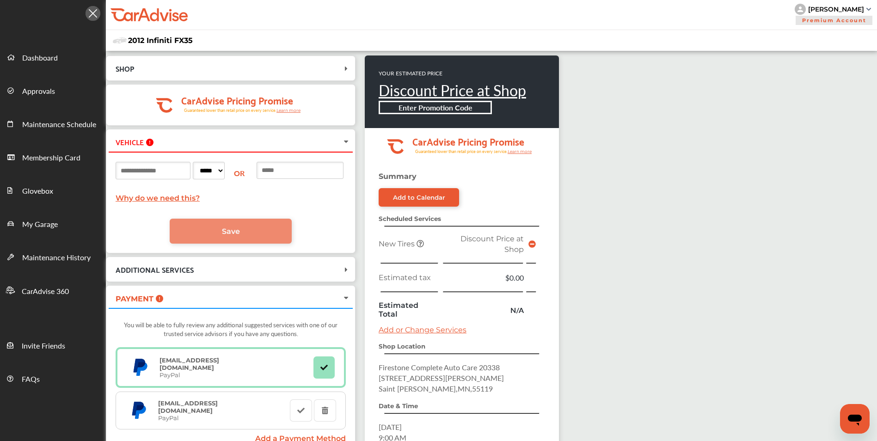
click at [173, 172] on input at bounding box center [153, 171] width 75 height 18
type input "******"
type input "**********"
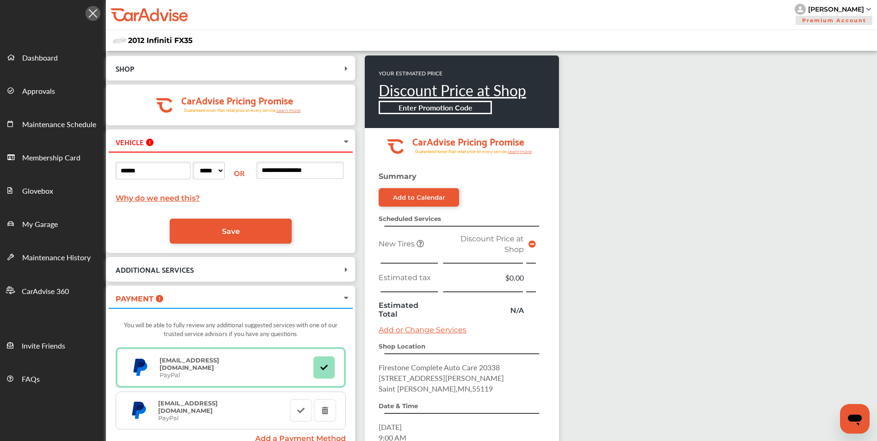
click at [225, 170] on select "***** ** ** ** ** ** ** ** ** ** ** ** ** ** ** ** ** ** ** ** ** ** ** ** ** *…" at bounding box center [209, 171] width 32 height 18
select select "**"
click at [206, 162] on select "***** ** ** ** ** ** ** ** ** ** ** ** ** ** ** ** ** ** ** ** ** ** ** ** ** *…" at bounding box center [209, 171] width 32 height 18
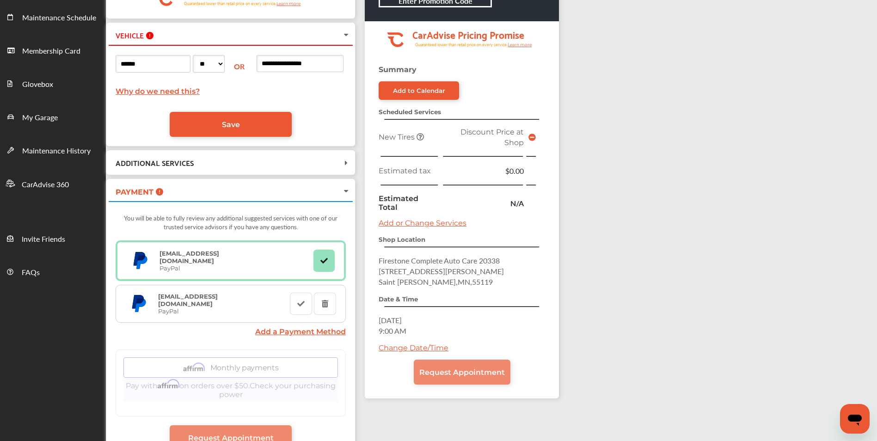
scroll to position [168, 0]
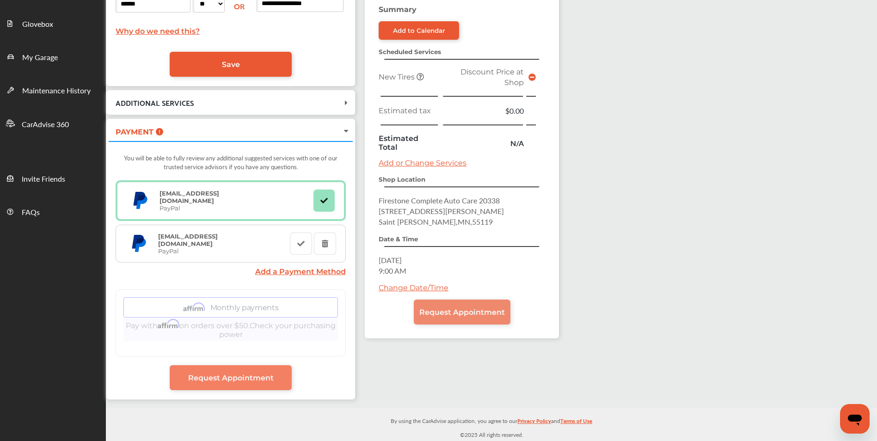
click at [216, 380] on span "Request Appointment" at bounding box center [231, 378] width 86 height 9
click at [468, 314] on span "Request Appointment" at bounding box center [463, 312] width 86 height 9
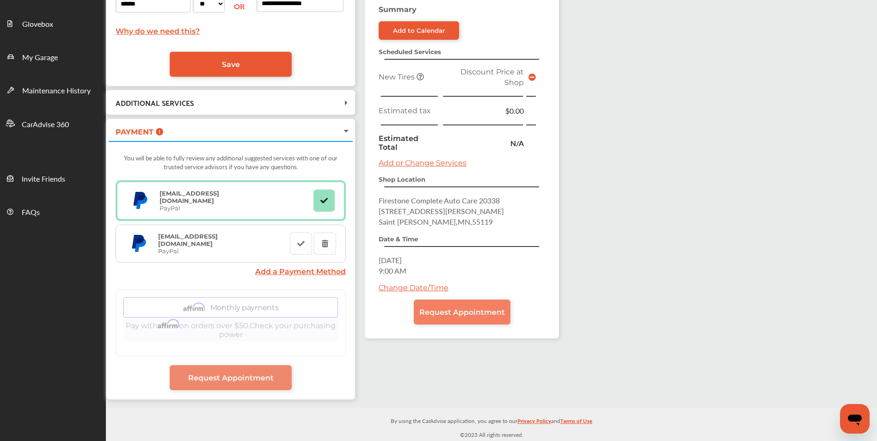
click at [468, 314] on span "Request Appointment" at bounding box center [463, 312] width 86 height 9
click at [239, 387] on link "Request Appointment" at bounding box center [231, 377] width 122 height 25
click at [494, 309] on span "Request Appointment" at bounding box center [463, 312] width 86 height 9
click at [854, 423] on icon "Open messaging window" at bounding box center [855, 419] width 17 height 17
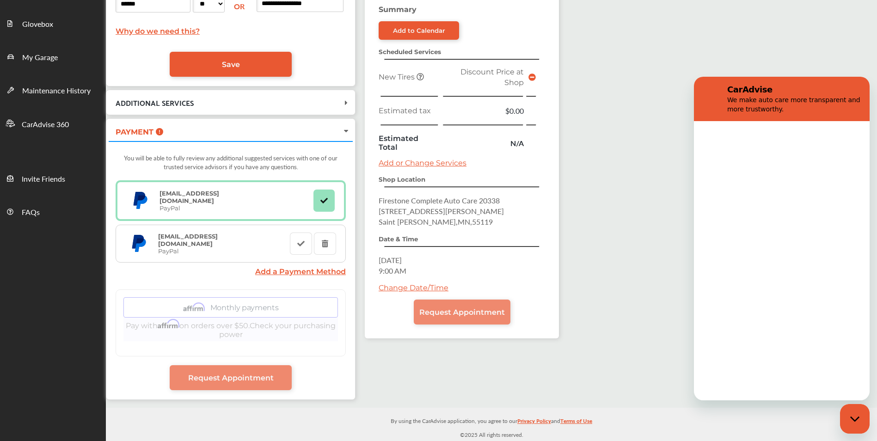
scroll to position [0, 0]
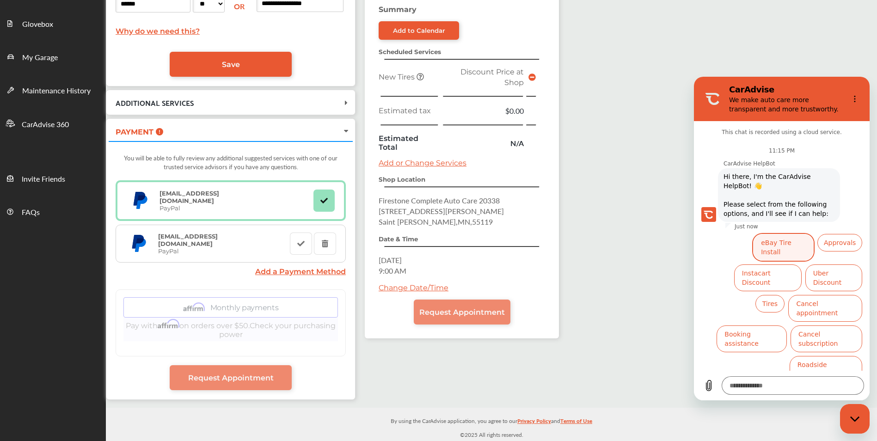
click at [764, 242] on button "eBay Tire Install" at bounding box center [784, 247] width 61 height 27
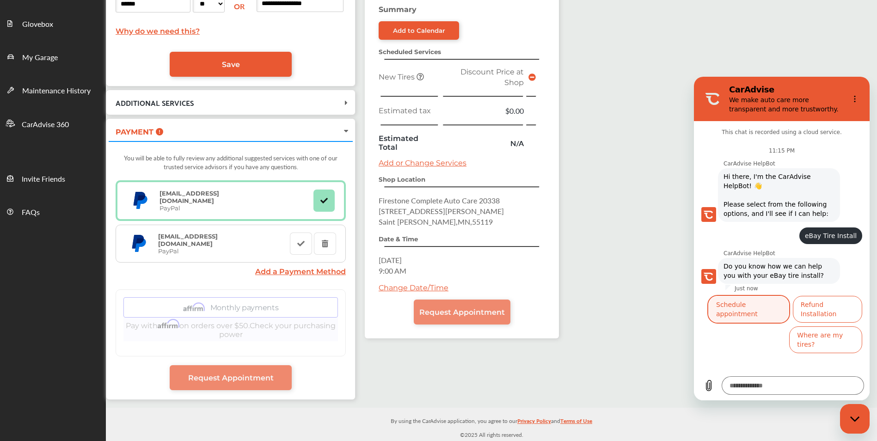
click at [751, 305] on button "Schedule appointment" at bounding box center [749, 309] width 81 height 27
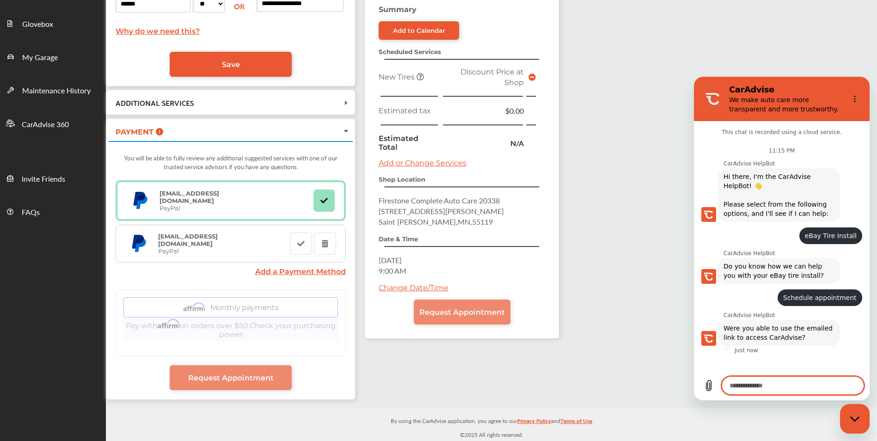
scroll to position [7, 0]
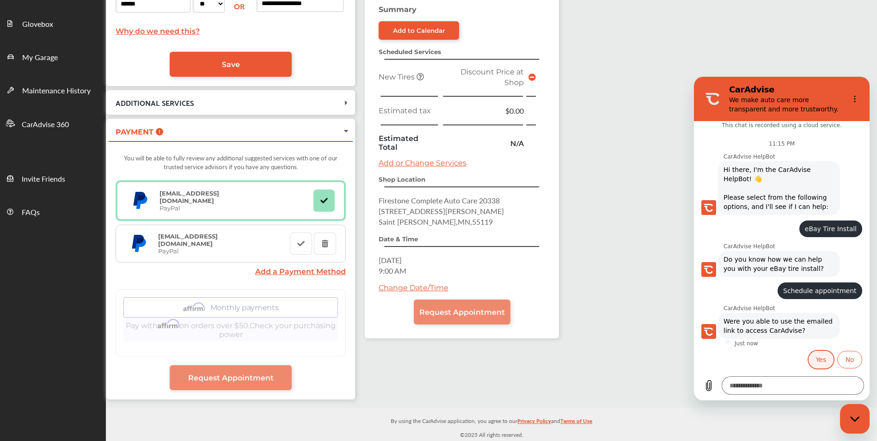
click at [812, 359] on button "Yes" at bounding box center [821, 360] width 25 height 18
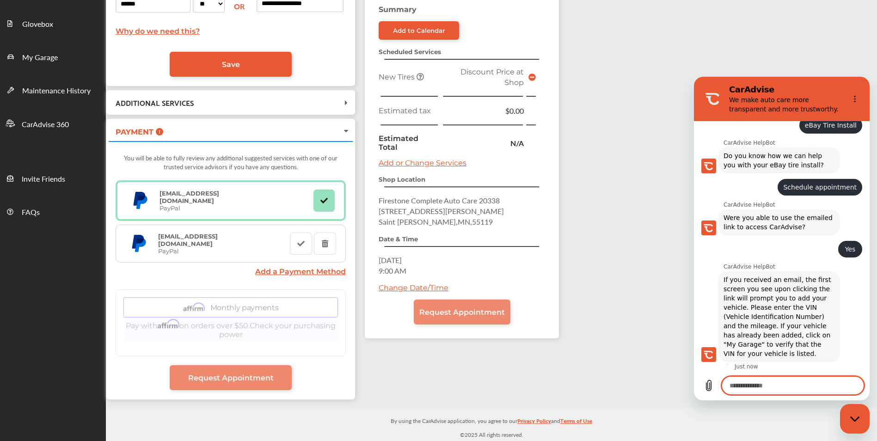
scroll to position [155, 0]
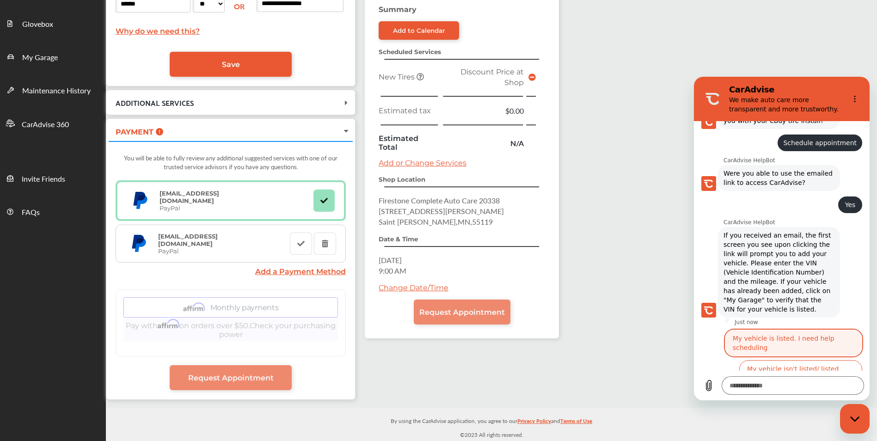
click at [785, 337] on button "My vehicle is listed. I need help scheduling" at bounding box center [793, 343] width 137 height 27
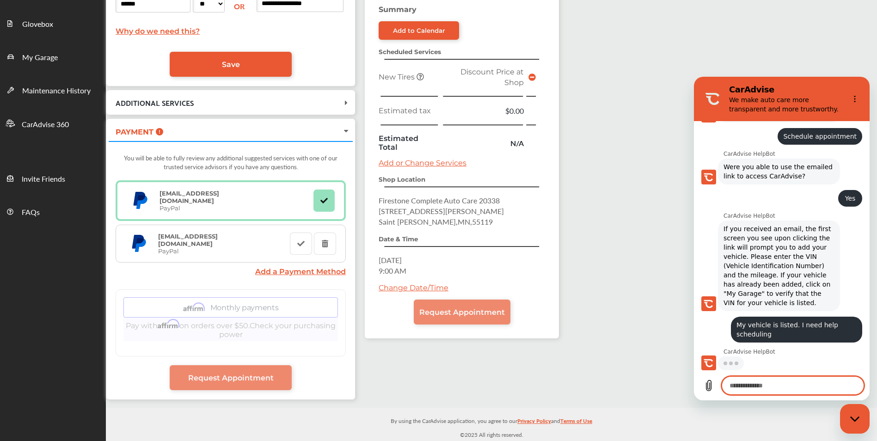
scroll to position [161, 0]
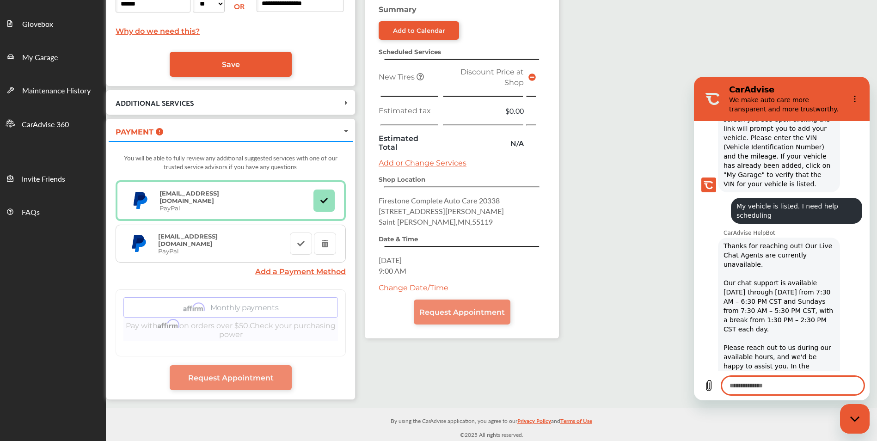
type textarea "*"
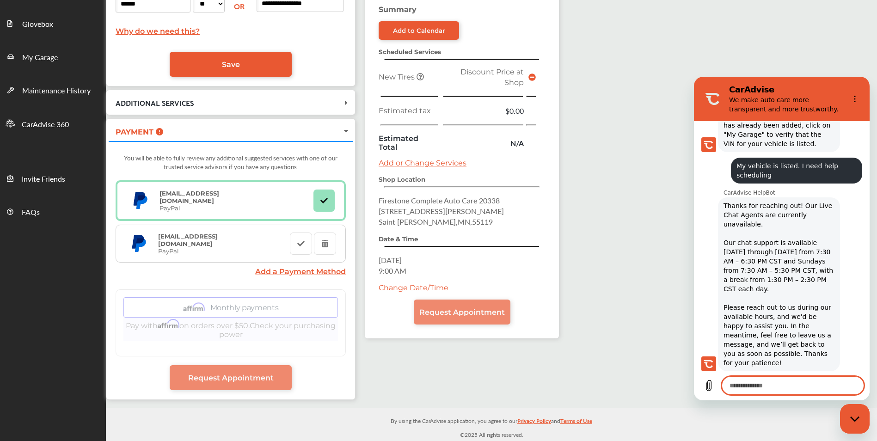
scroll to position [322, 0]
type textarea "*"
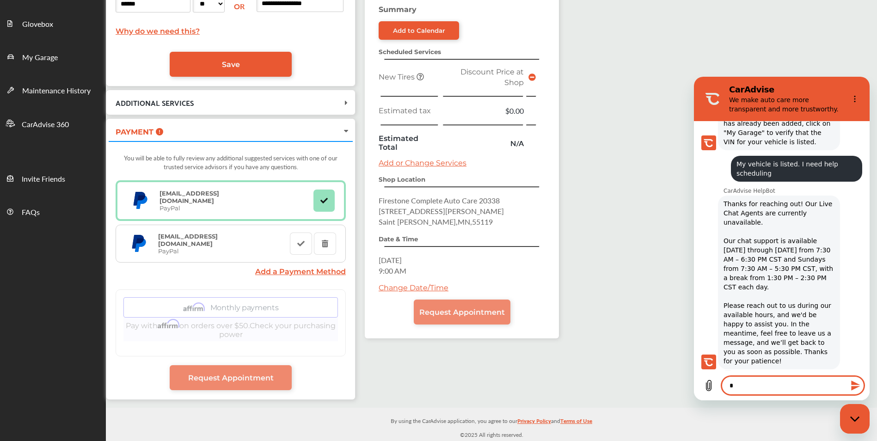
type textarea "**"
type textarea "*"
type textarea "***"
type textarea "*"
type textarea "****"
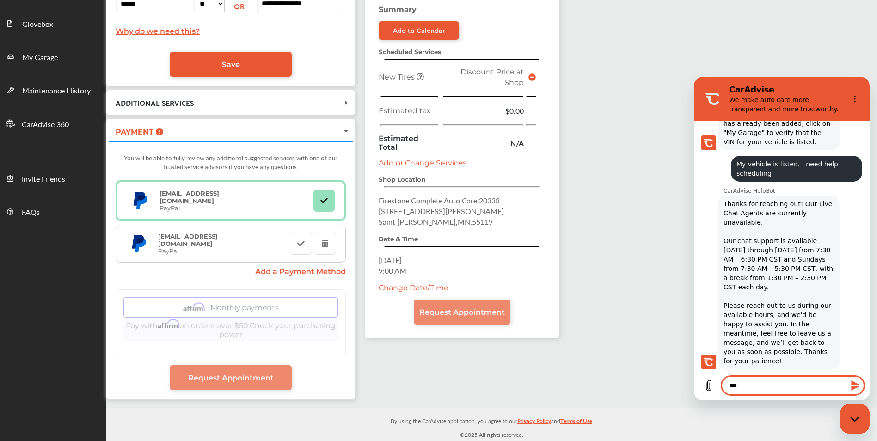
type textarea "*"
type textarea "****"
type textarea "*"
type textarea "******"
type textarea "*"
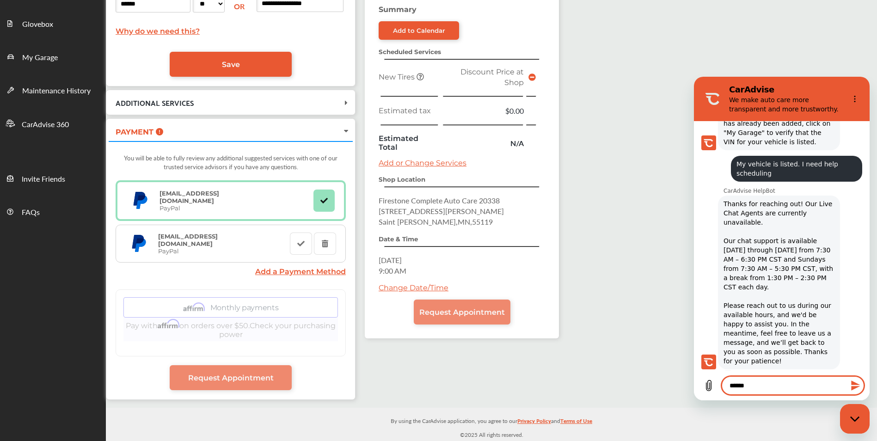
type textarea "*******"
type textarea "*"
type textarea "*******"
click at [858, 386] on icon "Send message" at bounding box center [856, 385] width 11 height 11
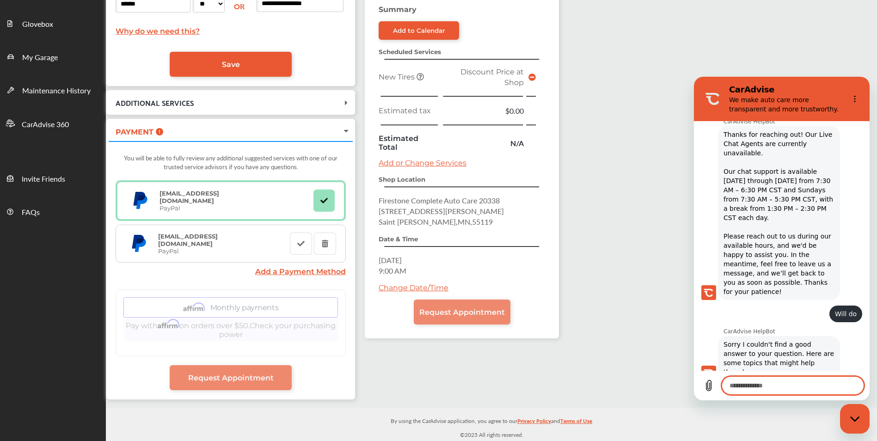
scroll to position [479, 0]
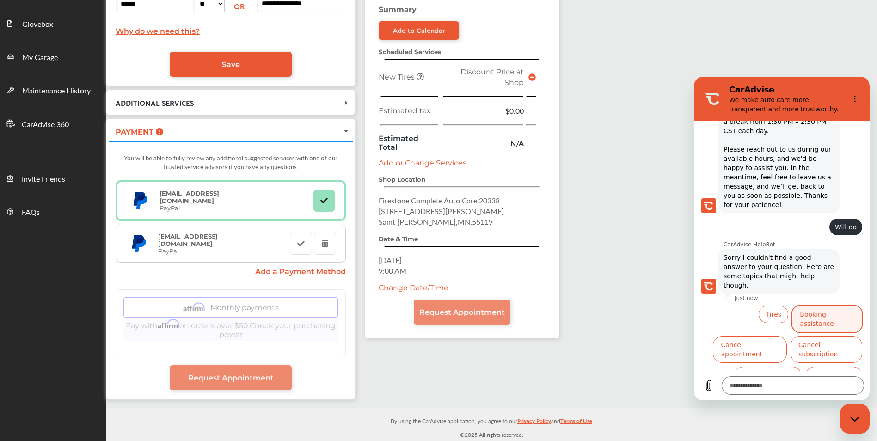
click at [809, 306] on button "Booking assistance" at bounding box center [827, 319] width 70 height 27
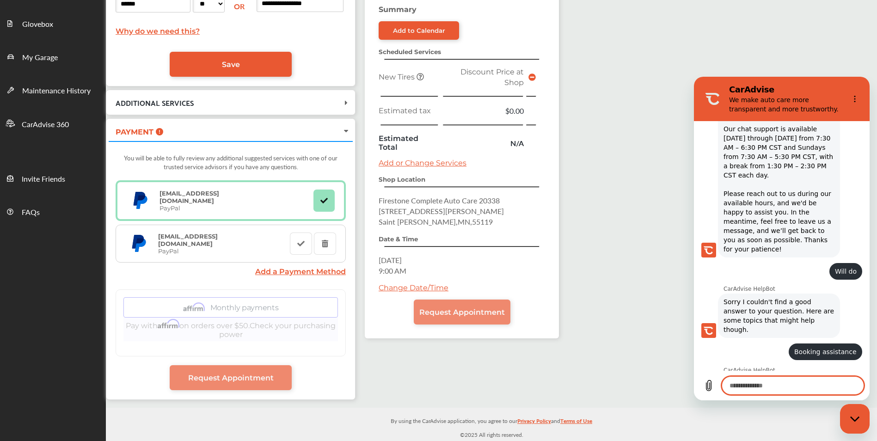
scroll to position [433, 0]
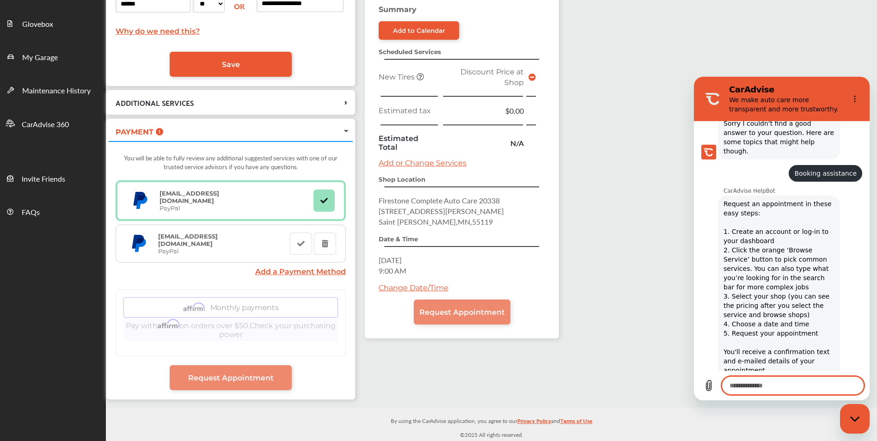
type textarea "*"
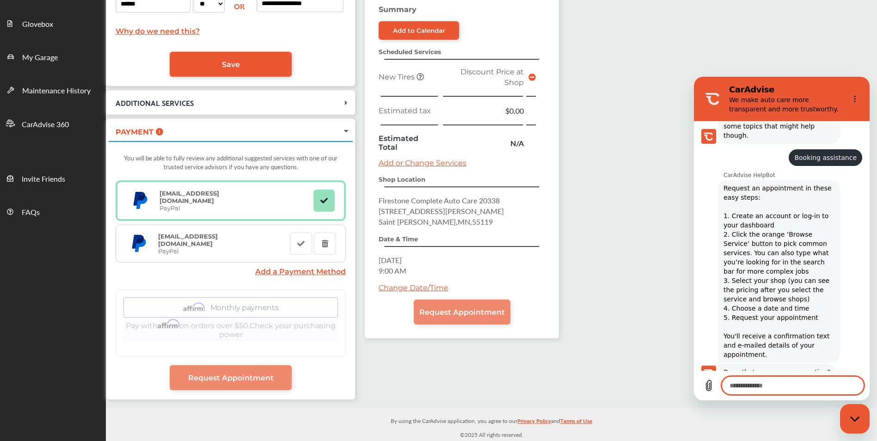
scroll to position [673, 0]
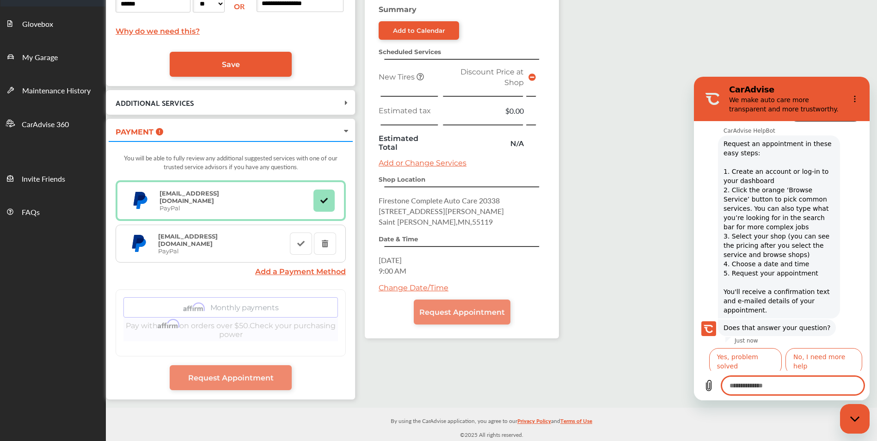
scroll to position [106, 0]
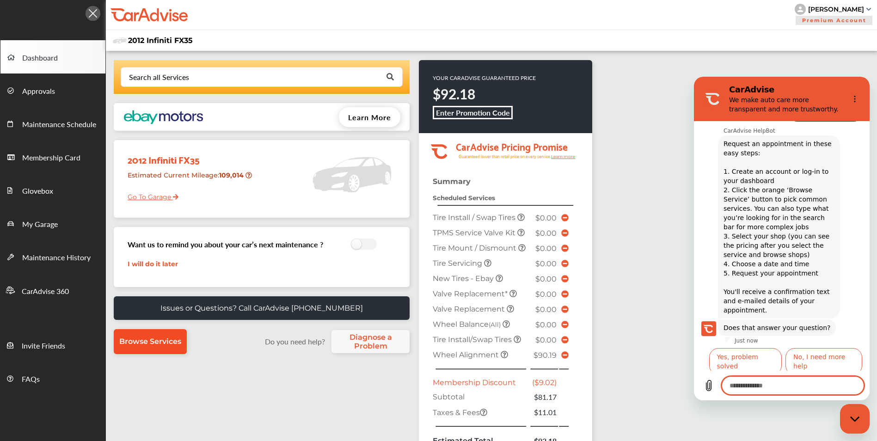
click at [166, 334] on link "Browse Services" at bounding box center [150, 341] width 73 height 25
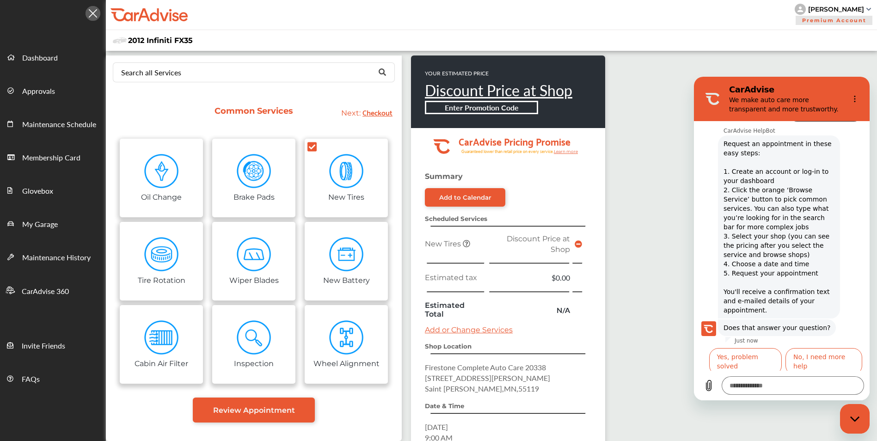
click at [661, 232] on div "Search all Services Looking for something we don’t seem to have? Contact us. Co…" at bounding box center [492, 287] width 772 height 473
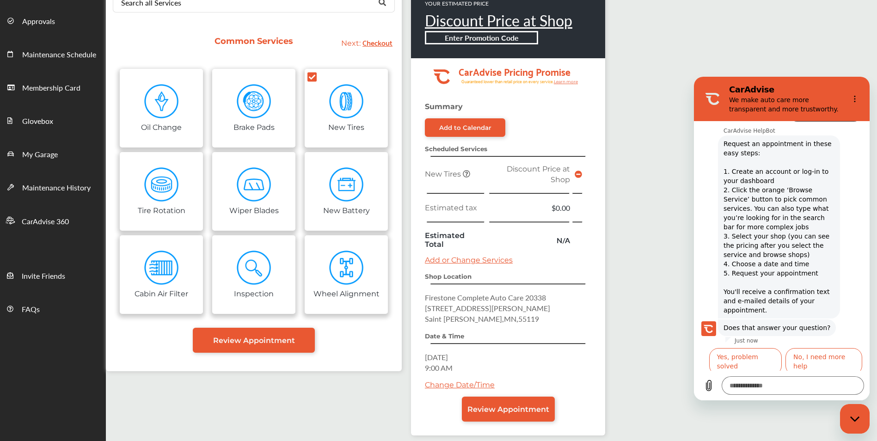
scroll to position [68, 0]
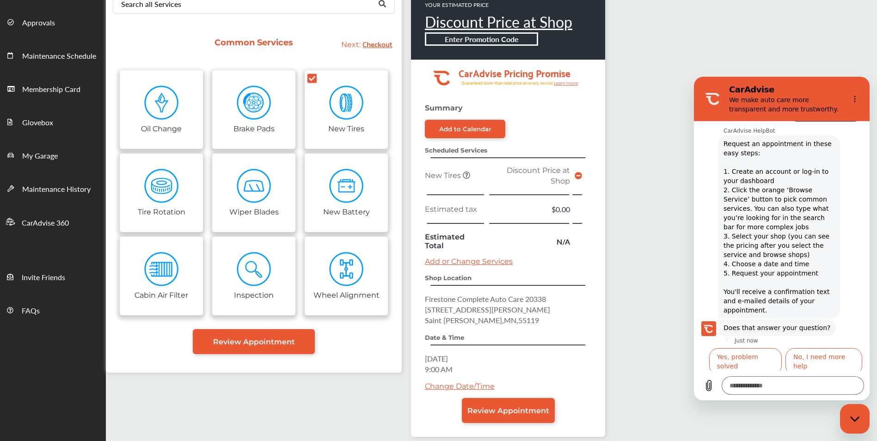
click at [376, 44] on span "Checkout" at bounding box center [378, 43] width 30 height 12
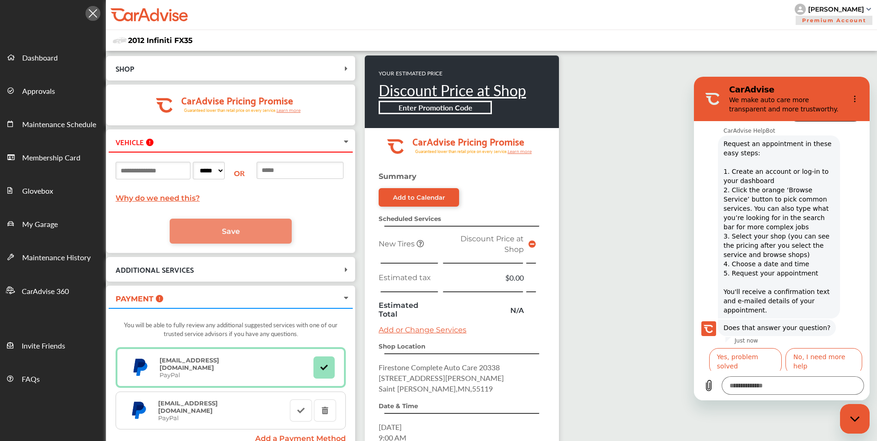
click at [184, 173] on input at bounding box center [153, 171] width 75 height 18
type input "******"
type input "**********"
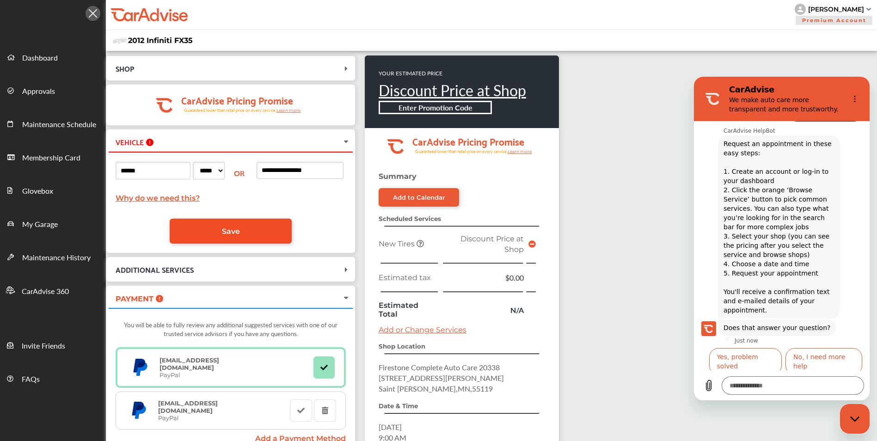
click at [248, 236] on link "Save" at bounding box center [231, 231] width 122 height 25
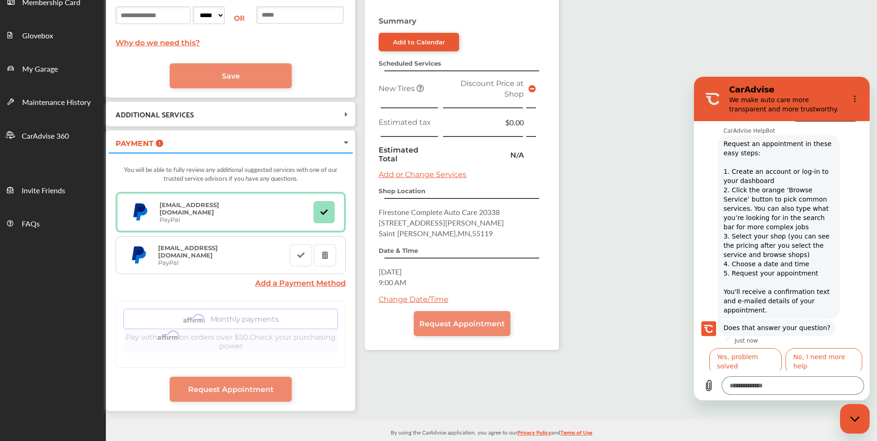
scroll to position [168, 0]
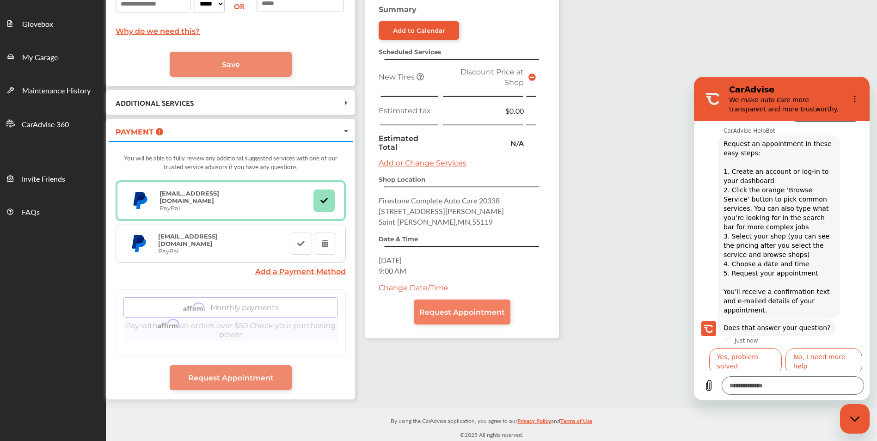
click at [490, 308] on span "Request Appointment" at bounding box center [463, 312] width 86 height 9
click at [488, 310] on span "Request Appointment" at bounding box center [463, 312] width 86 height 9
click at [222, 355] on div "markghinterberg@gmail.com PayPal markghinterberg@gmail.com PayPal Add a Payment…" at bounding box center [231, 268] width 230 height 176
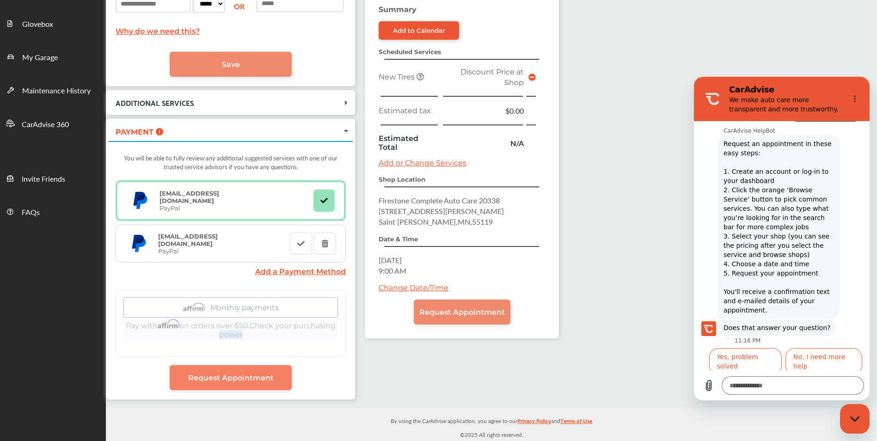
drag, startPoint x: 222, startPoint y: 355, endPoint x: 224, endPoint y: 381, distance: 25.5
click at [224, 381] on span "Request Appointment" at bounding box center [231, 378] width 86 height 9
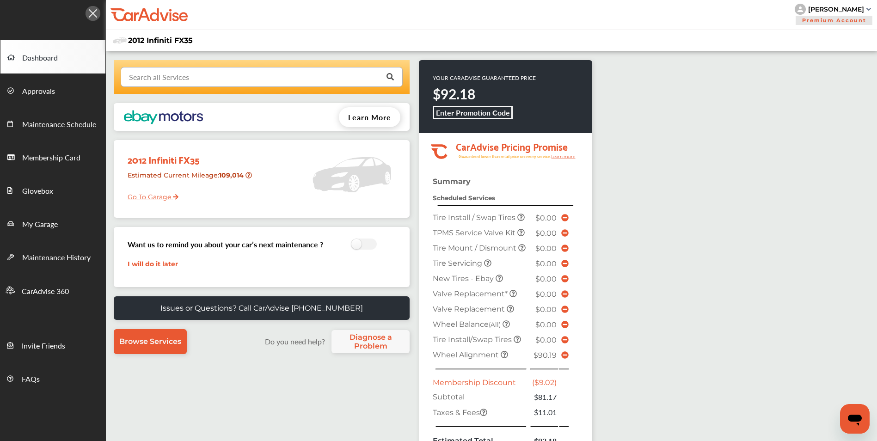
click at [249, 78] on input "text" at bounding box center [260, 77] width 276 height 18
click at [641, 176] on div "Search all Services Looking for something we don’t seem to have? Contact us. .s…" at bounding box center [492, 328] width 772 height 554
click at [143, 342] on span "Browse Services" at bounding box center [150, 341] width 62 height 9
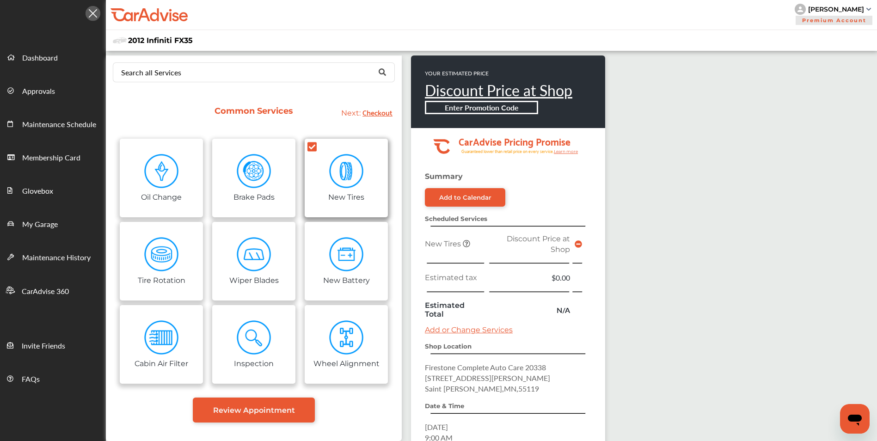
click at [344, 172] on img at bounding box center [346, 171] width 35 height 35
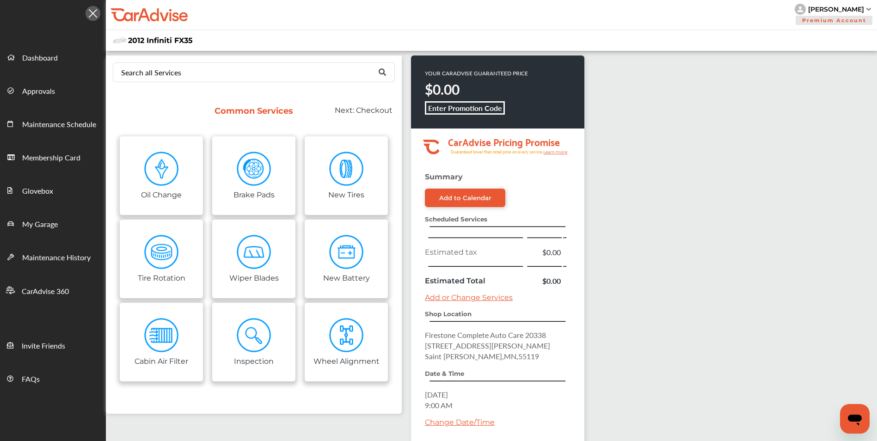
click at [815, 6] on div "[PERSON_NAME]" at bounding box center [837, 9] width 56 height 8
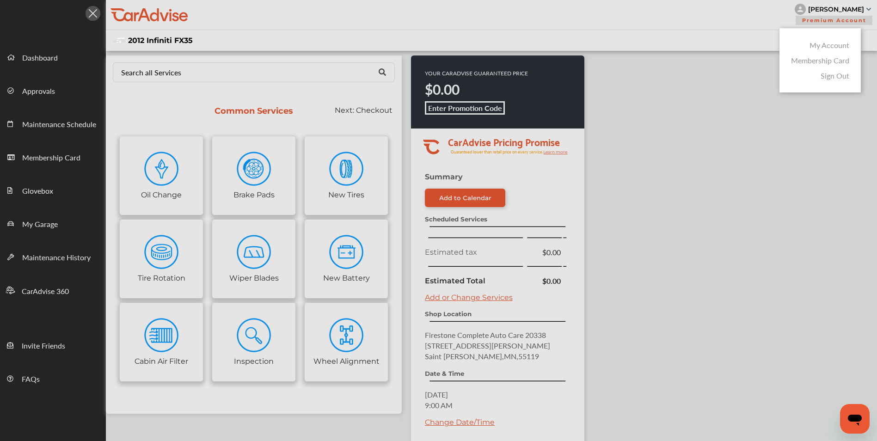
click at [825, 43] on link "My Account" at bounding box center [830, 45] width 40 height 11
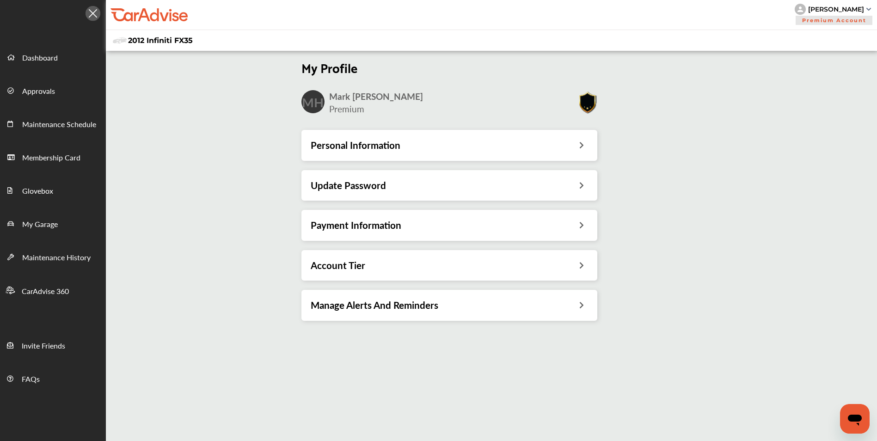
click at [581, 144] on icon at bounding box center [582, 144] width 9 height 10
click at [367, 225] on h3 "Payment Information" at bounding box center [356, 225] width 91 height 12
click at [346, 260] on h3 "Account Tier" at bounding box center [338, 265] width 55 height 12
click at [393, 309] on h3 "Manage Alerts And Reminders" at bounding box center [375, 305] width 128 height 12
click at [57, 220] on span "My Garage" at bounding box center [40, 225] width 36 height 12
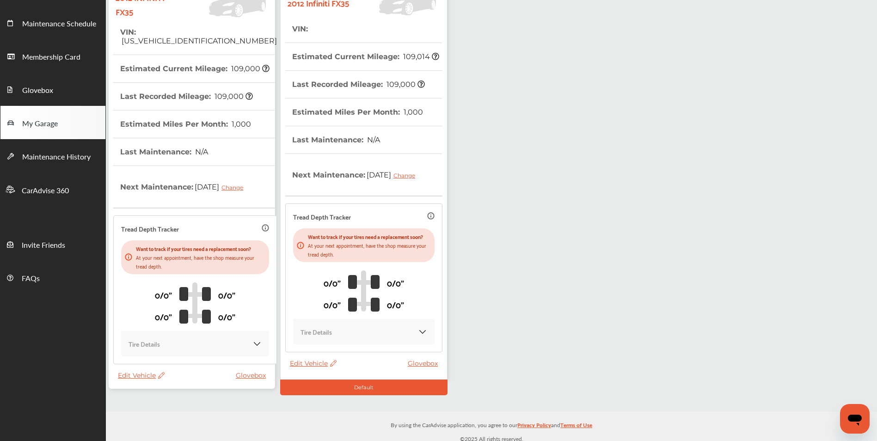
scroll to position [105, 0]
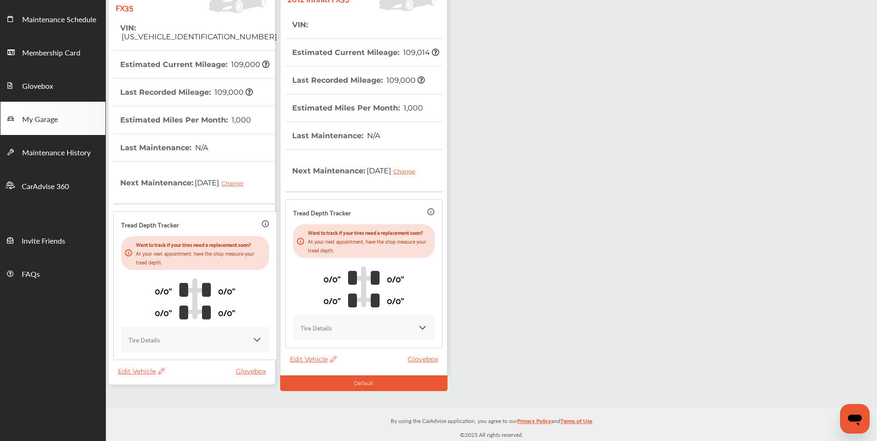
click at [424, 391] on div "Default" at bounding box center [363, 384] width 167 height 16
click at [343, 391] on div "Default" at bounding box center [363, 384] width 167 height 16
click at [39, 182] on span "CarAdvise 360" at bounding box center [45, 187] width 47 height 12
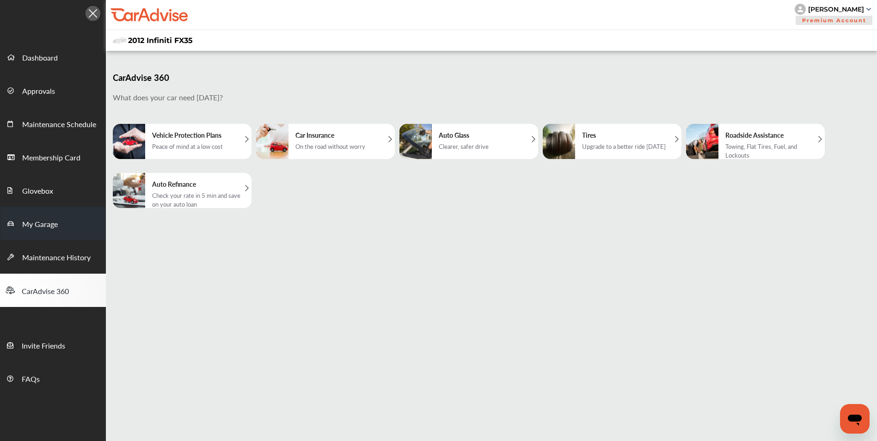
click at [39, 221] on span "My Garage" at bounding box center [40, 225] width 36 height 12
